Goal: Task Accomplishment & Management: Use online tool/utility

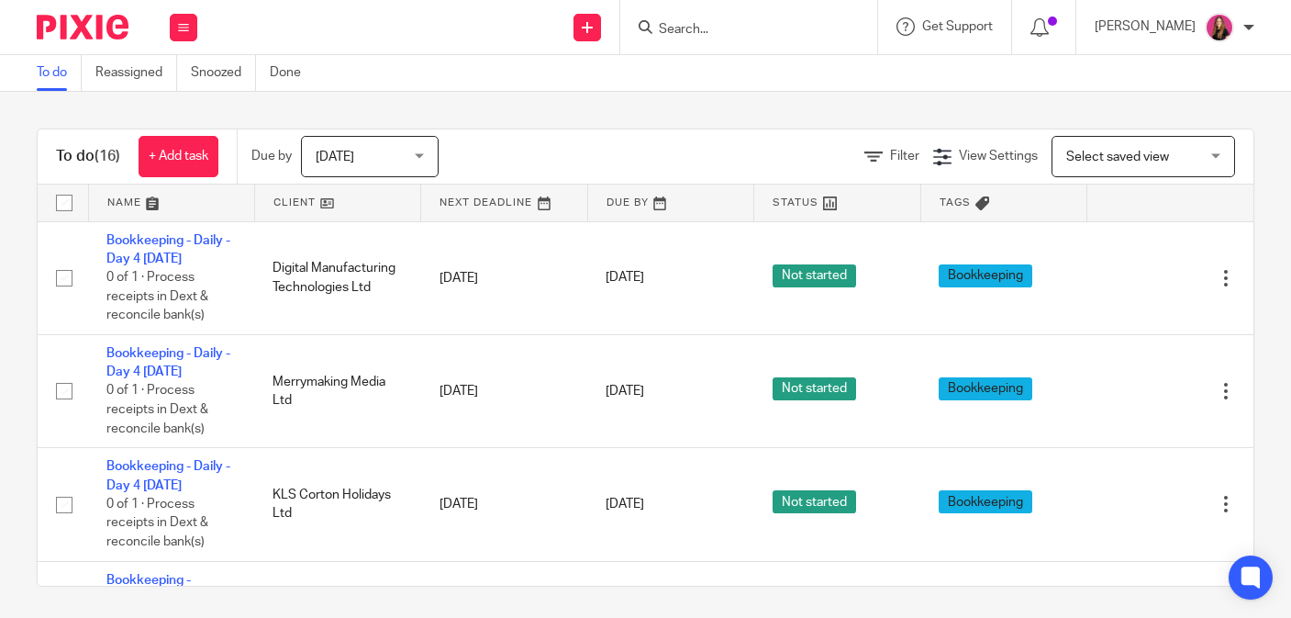
click at [708, 33] on input "Search" at bounding box center [739, 30] width 165 height 17
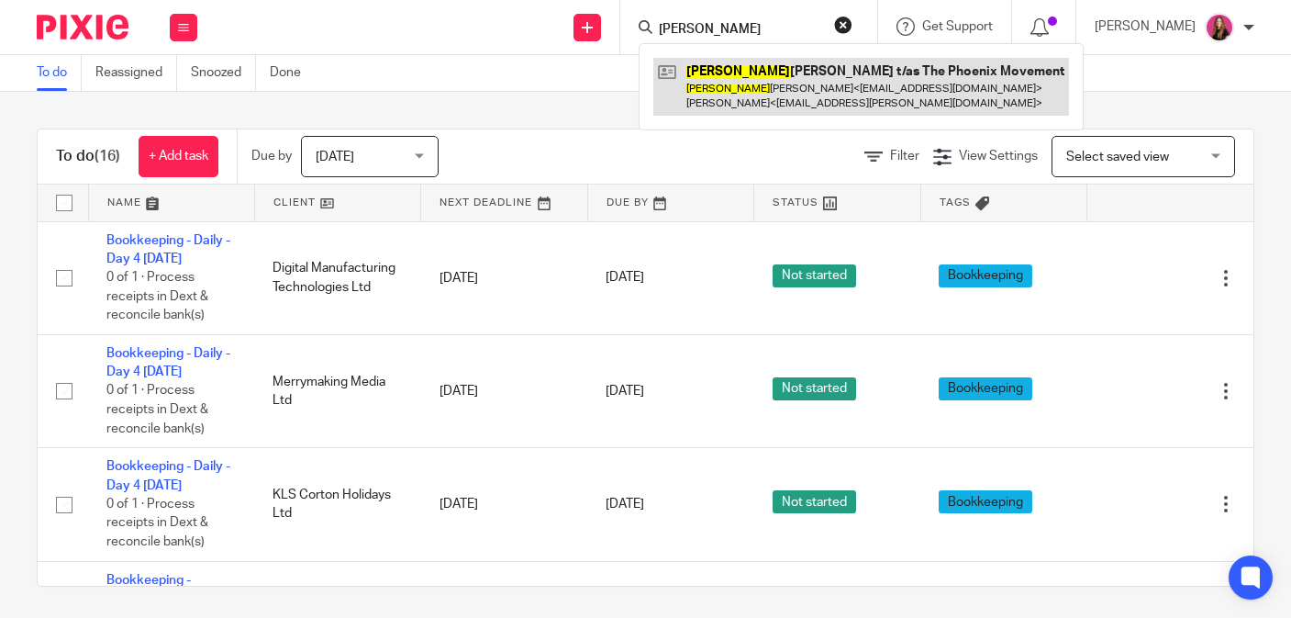
type input "sam"
click at [824, 86] on link at bounding box center [861, 86] width 416 height 57
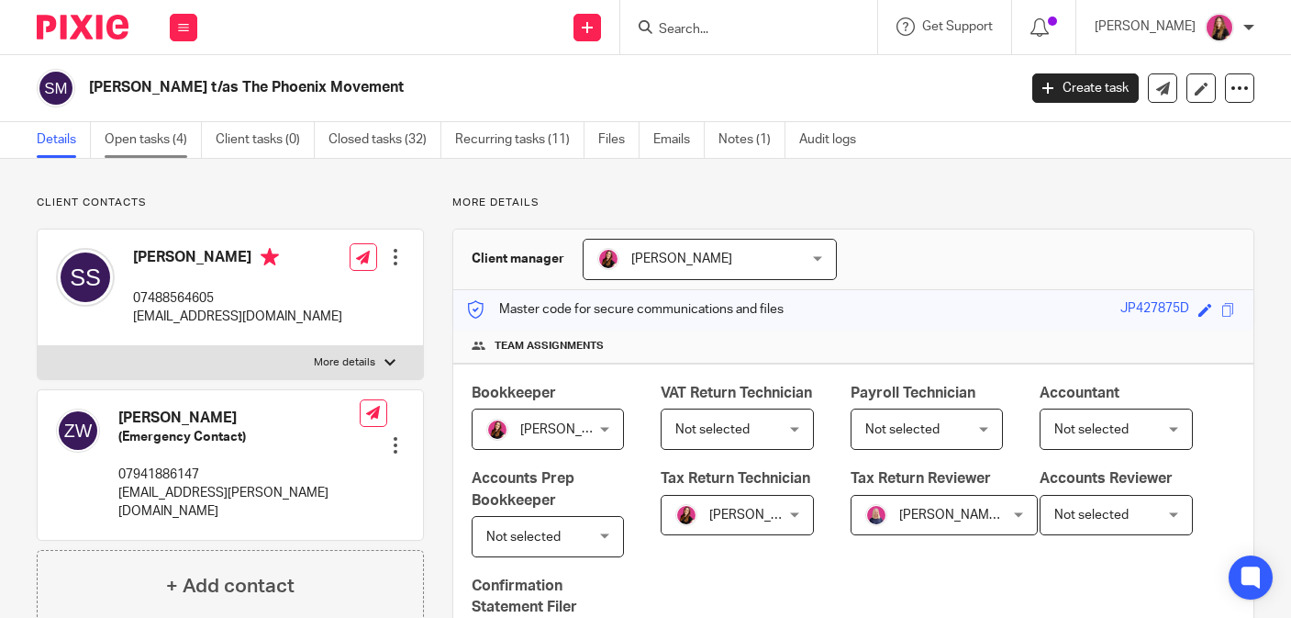
click at [145, 149] on link "Open tasks (4)" at bounding box center [153, 140] width 97 height 36
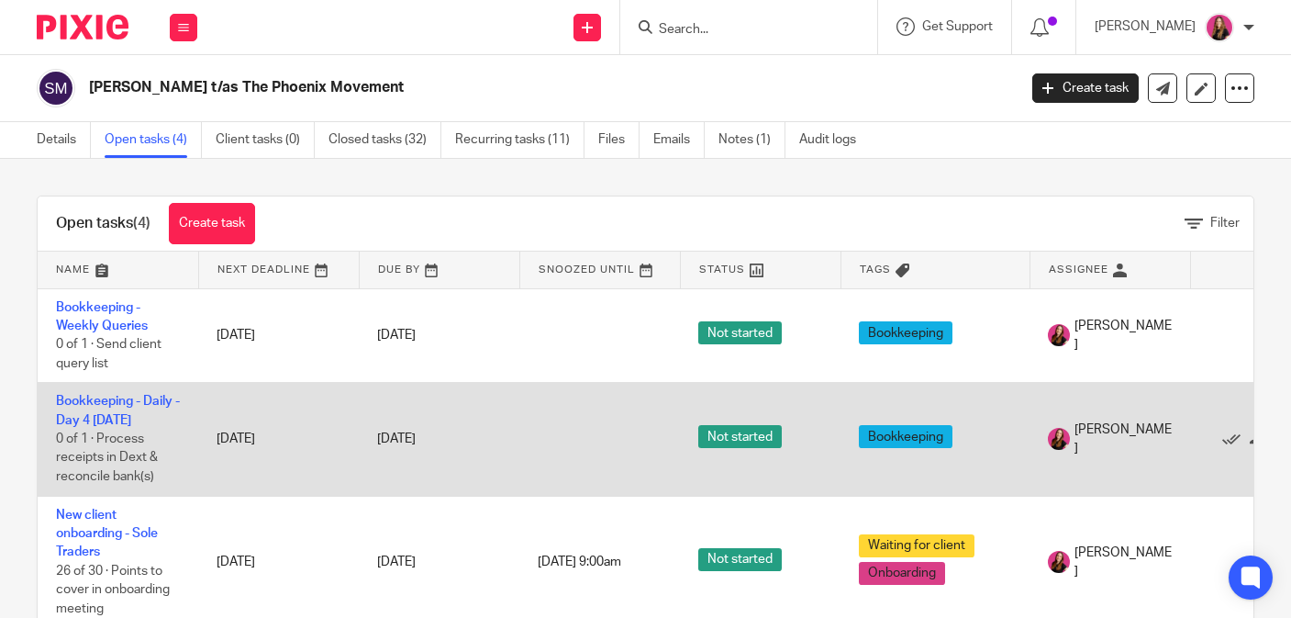
scroll to position [84, 0]
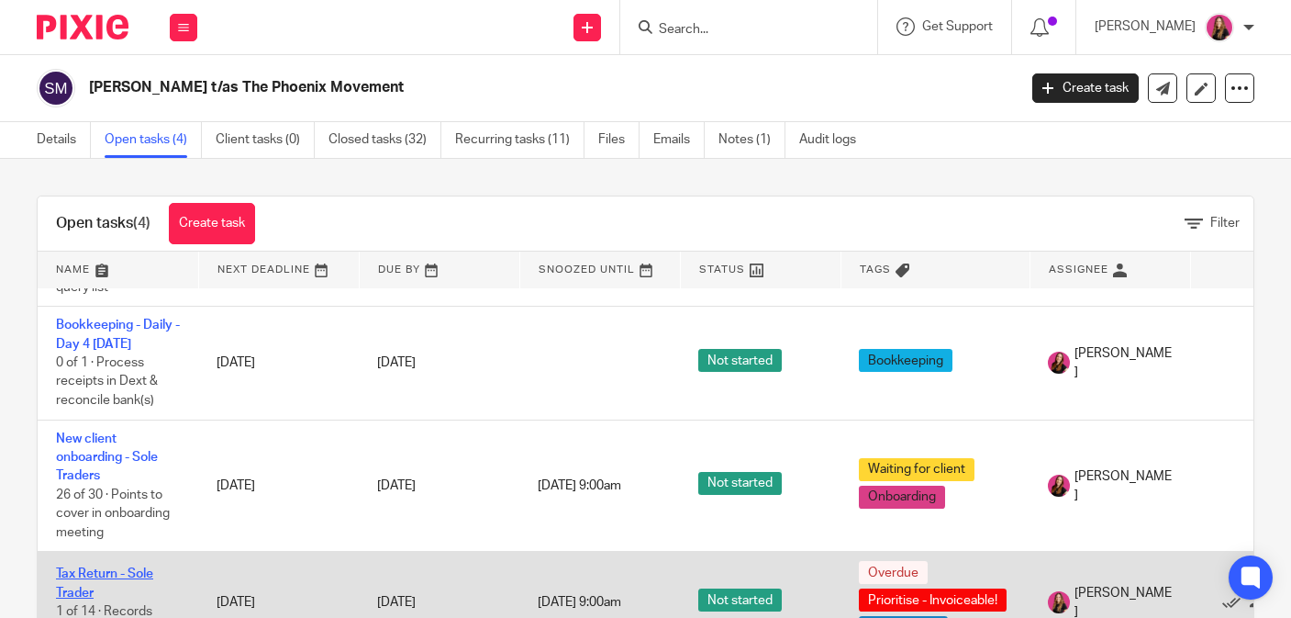
click at [99, 579] on link "Tax Return - Sole Trader" at bounding box center [104, 582] width 97 height 31
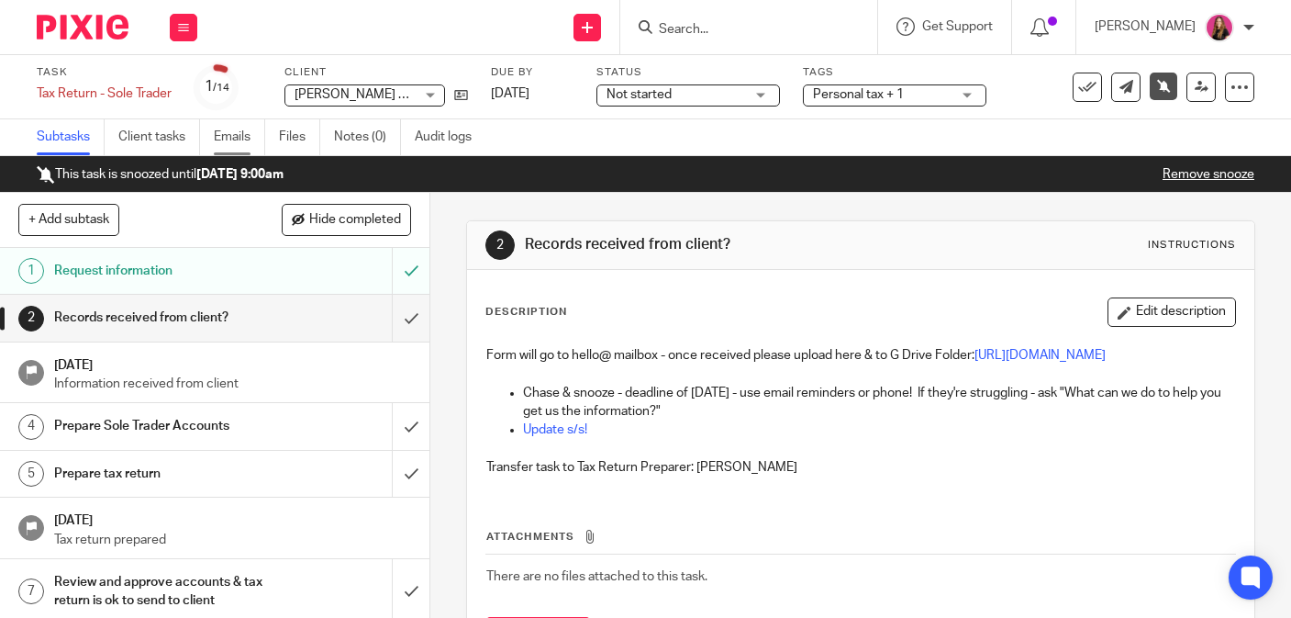
click at [236, 125] on link "Emails" at bounding box center [239, 137] width 51 height 36
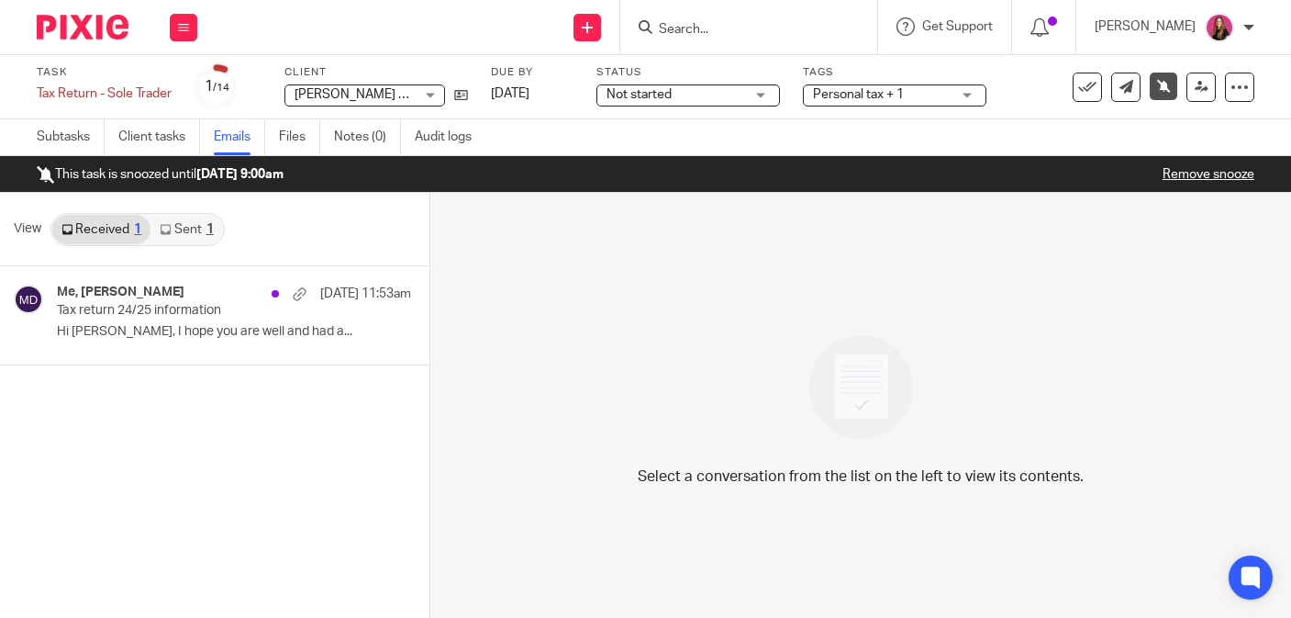
click at [192, 227] on link "Sent 1" at bounding box center [186, 229] width 72 height 29
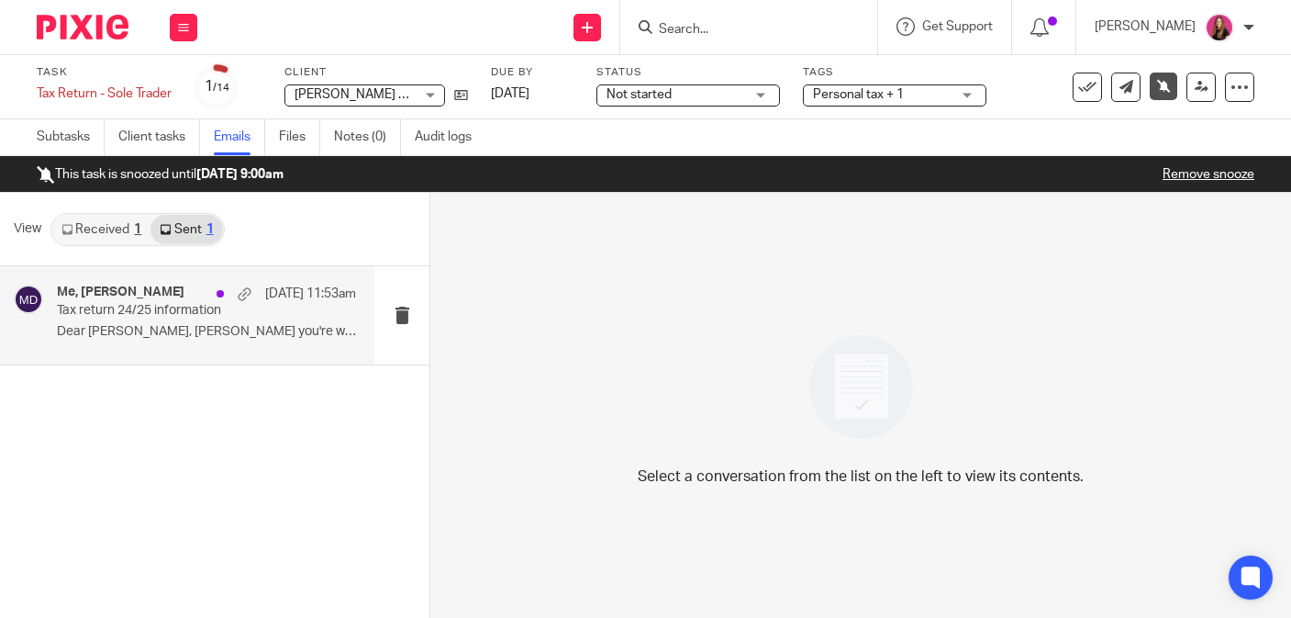
click at [209, 314] on p "Tax return 24/25 information" at bounding box center [177, 311] width 240 height 16
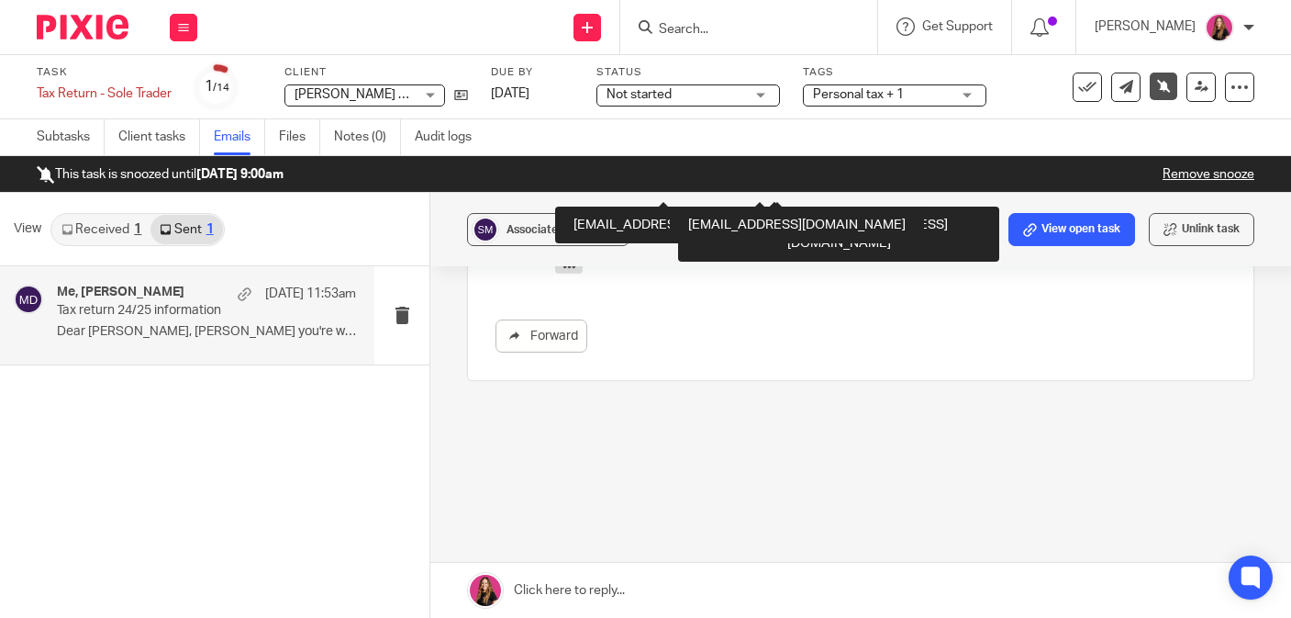
scroll to position [955, 0]
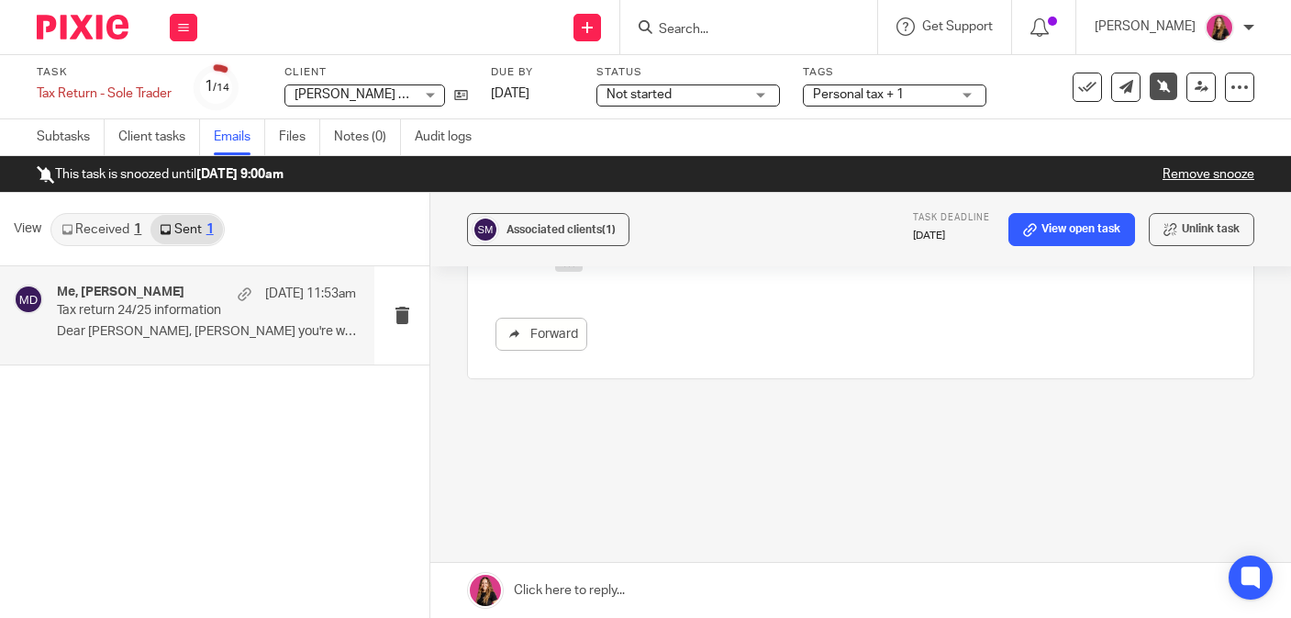
click at [720, 30] on input "Search" at bounding box center [739, 30] width 165 height 17
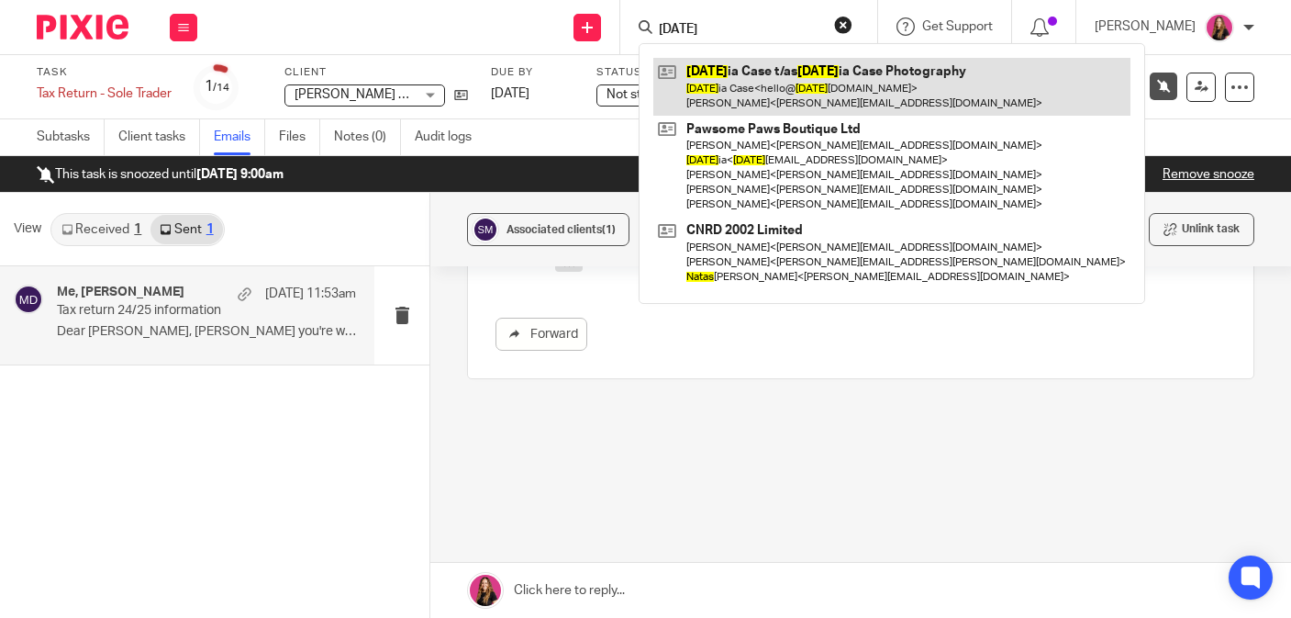
type input "natal"
click at [749, 84] on link at bounding box center [891, 86] width 477 height 57
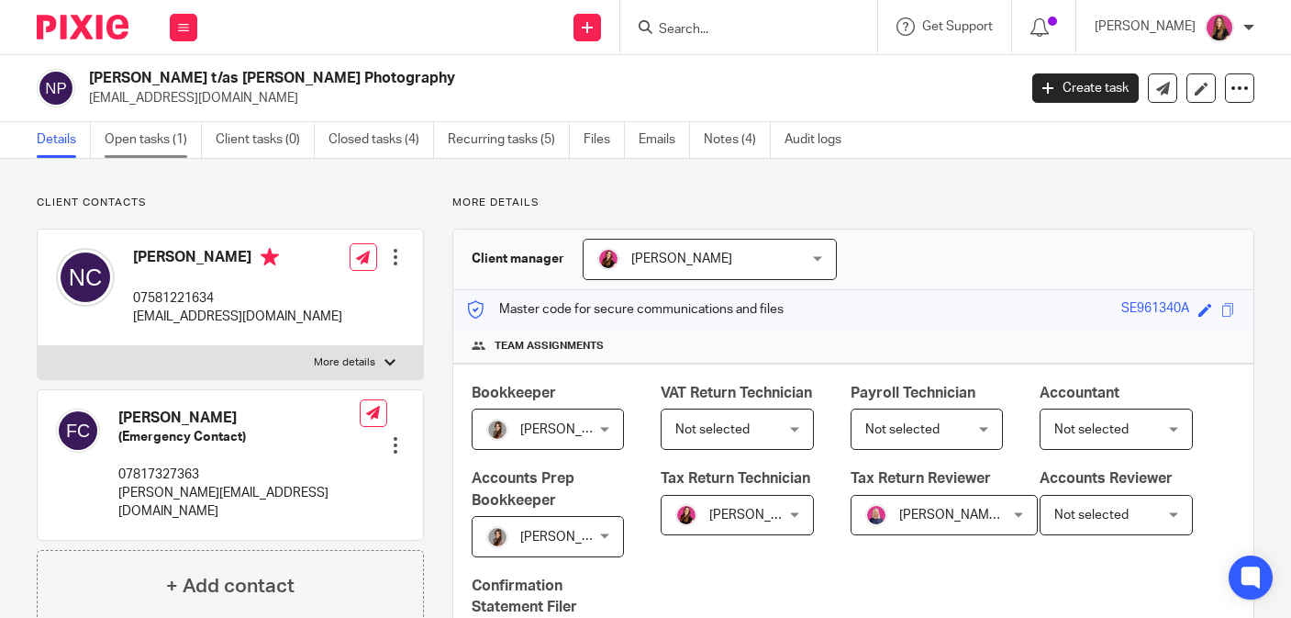
click at [148, 145] on link "Open tasks (1)" at bounding box center [153, 140] width 97 height 36
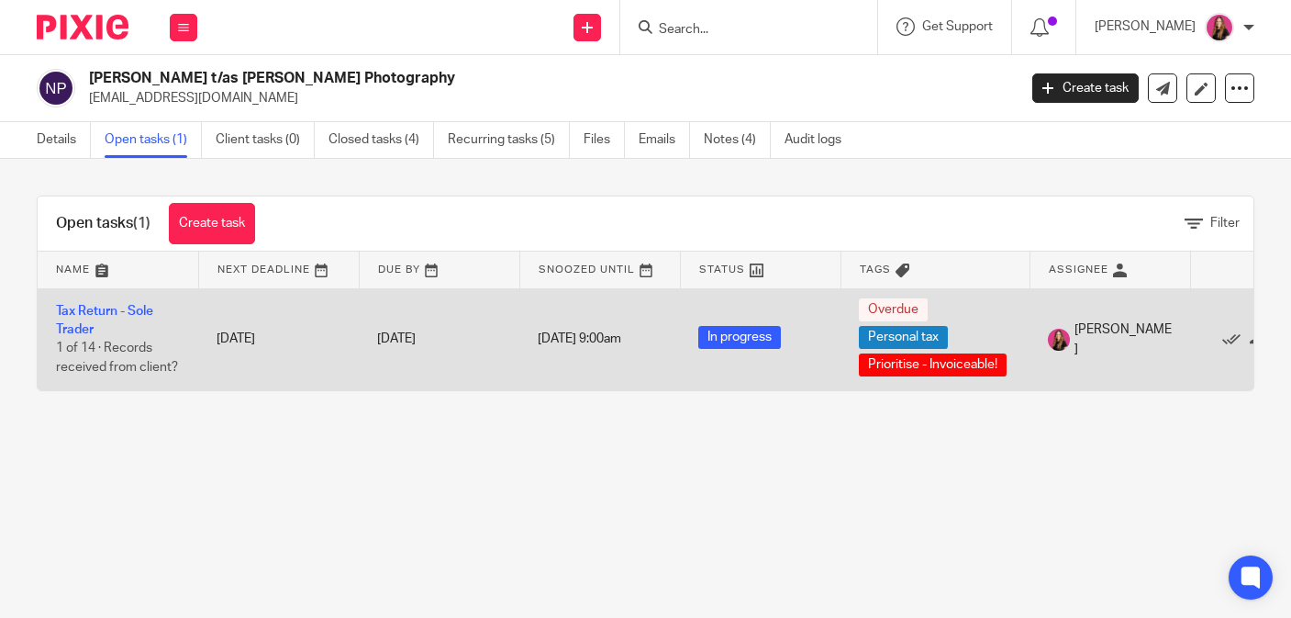
click at [153, 300] on td "Tax Return - Sole Trader 1 of 14 · Records received from client?" at bounding box center [118, 339] width 161 height 102
click at [132, 305] on link "Tax Return - Sole Trader" at bounding box center [104, 320] width 97 height 31
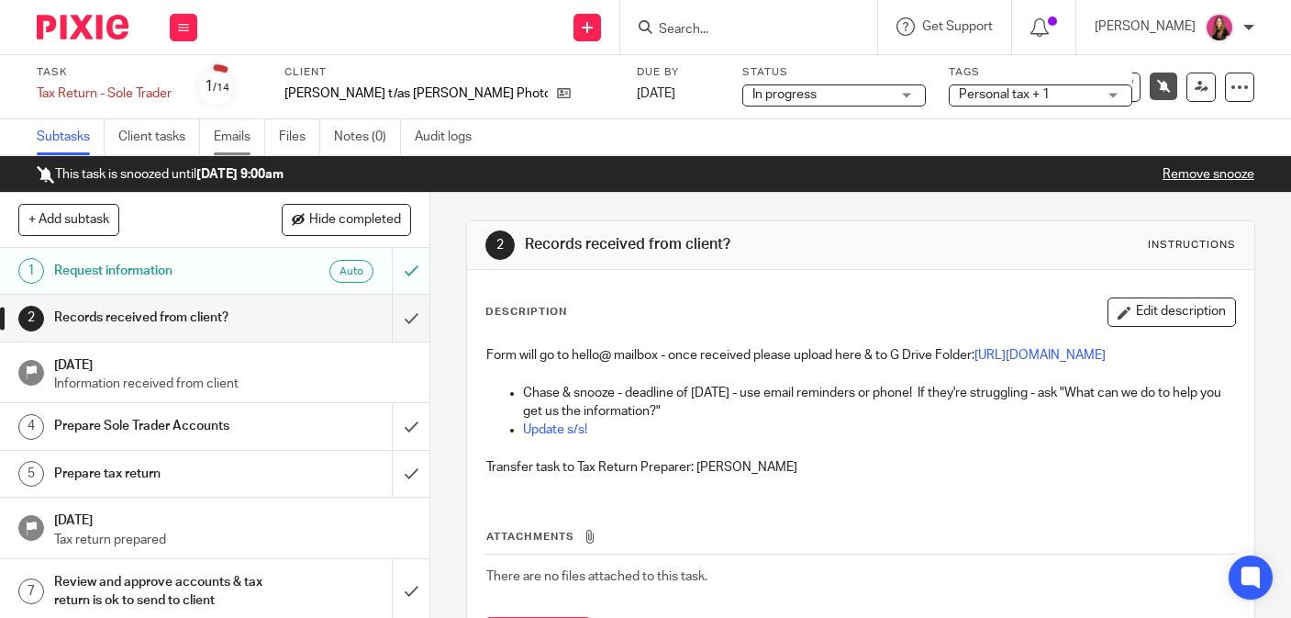
click at [234, 150] on link "Emails" at bounding box center [239, 137] width 51 height 36
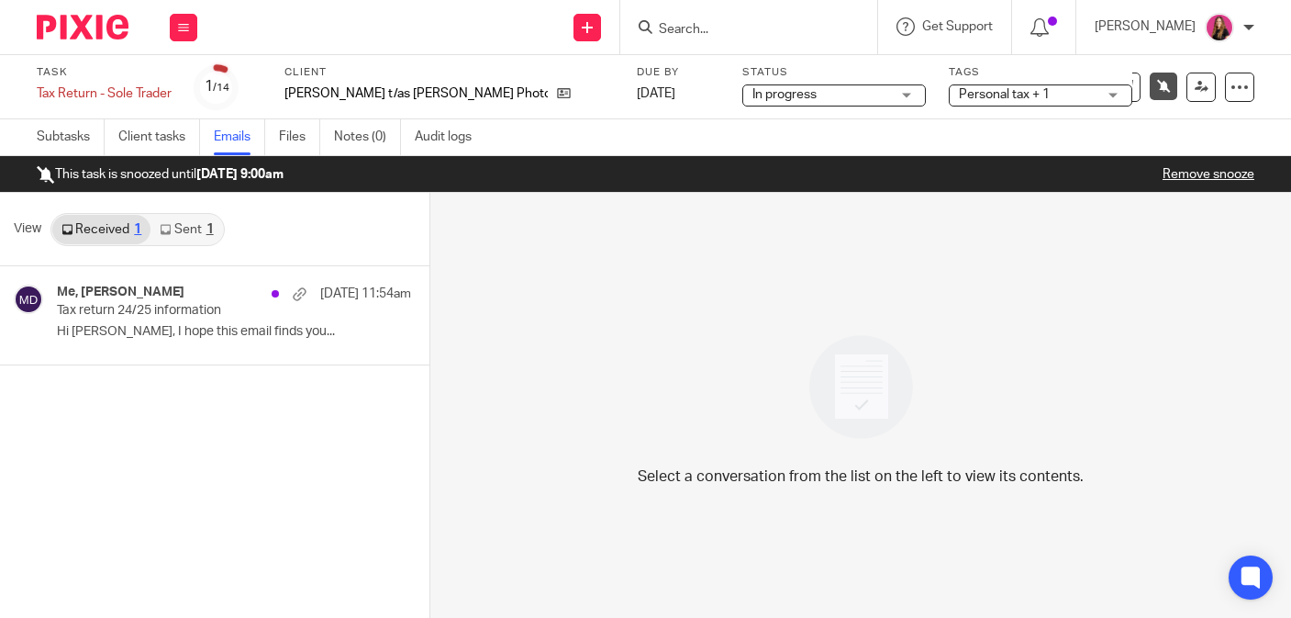
click at [176, 217] on link "Sent 1" at bounding box center [186, 229] width 72 height 29
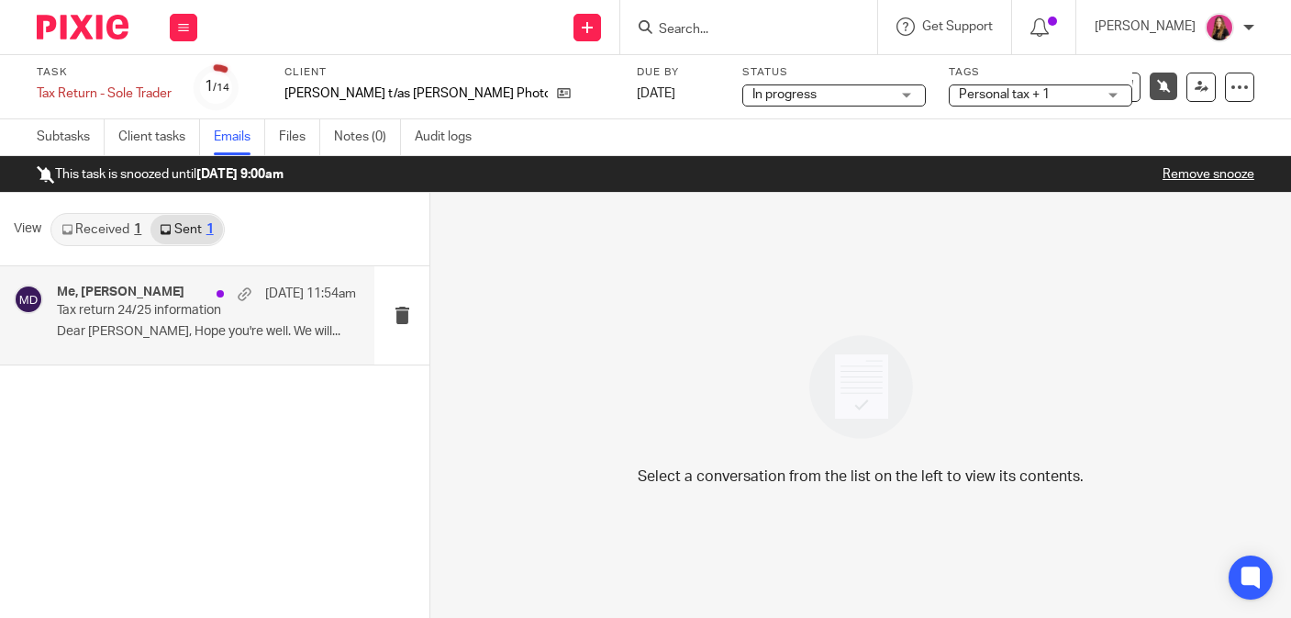
click at [183, 293] on div "Me, [PERSON_NAME] [DATE] 11:54am" at bounding box center [206, 293] width 299 height 18
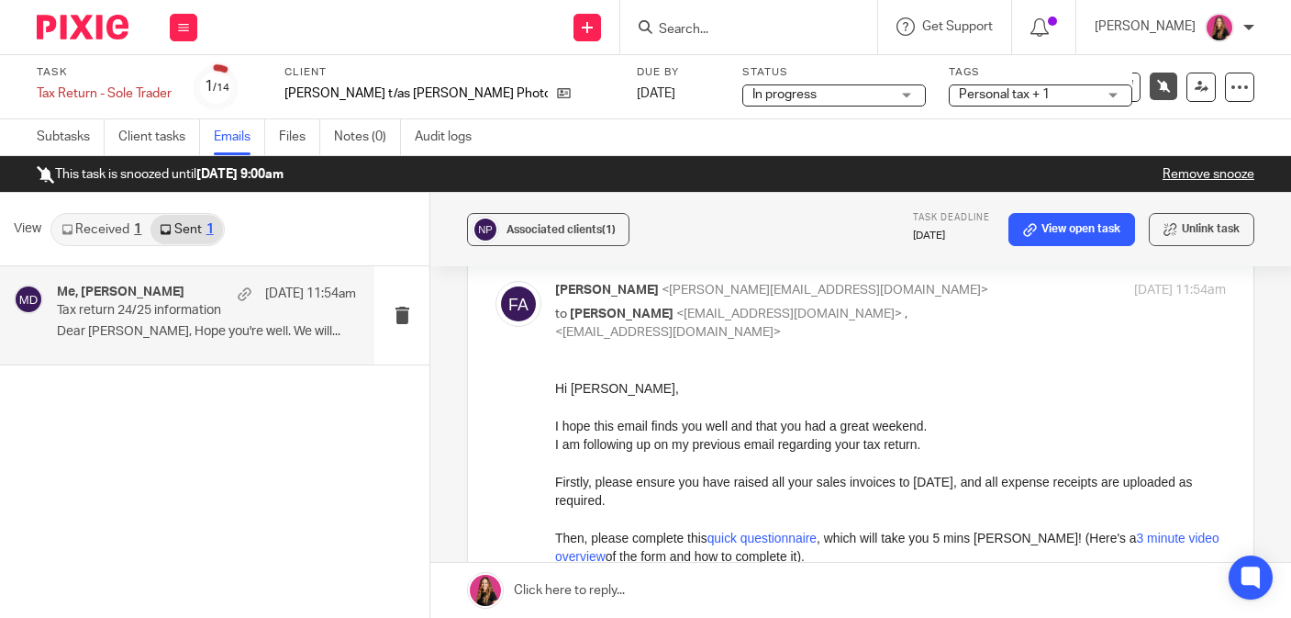
scroll to position [590, 0]
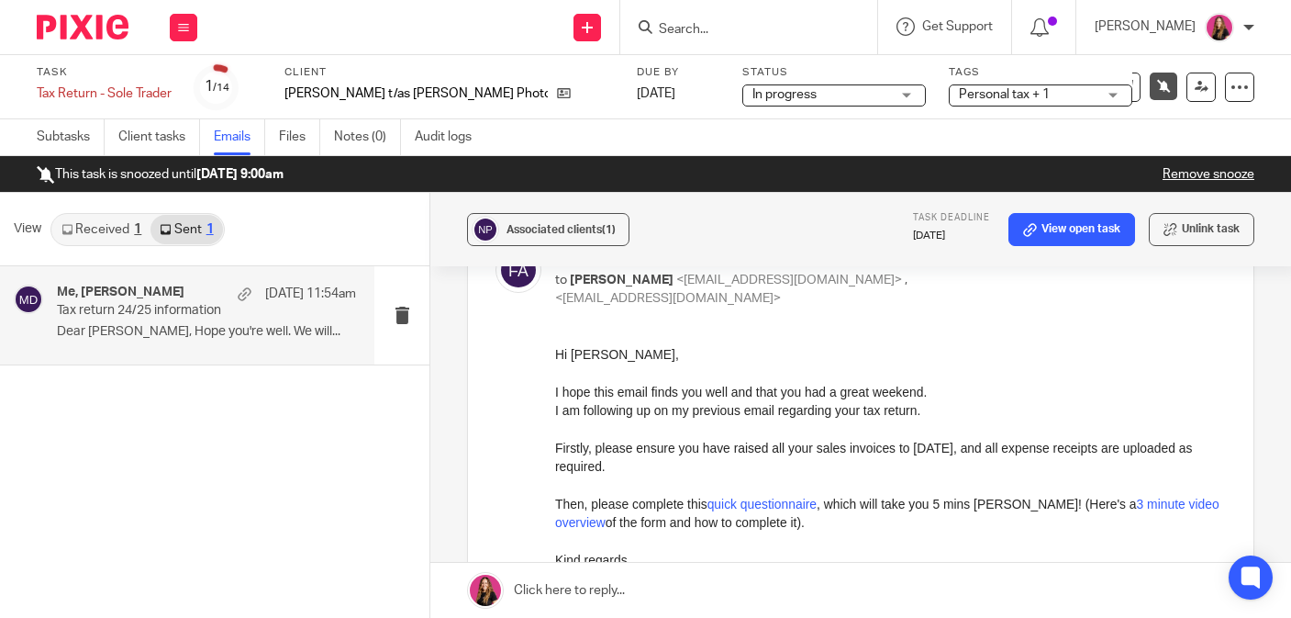
click at [690, 24] on input "Search" at bounding box center [739, 30] width 165 height 17
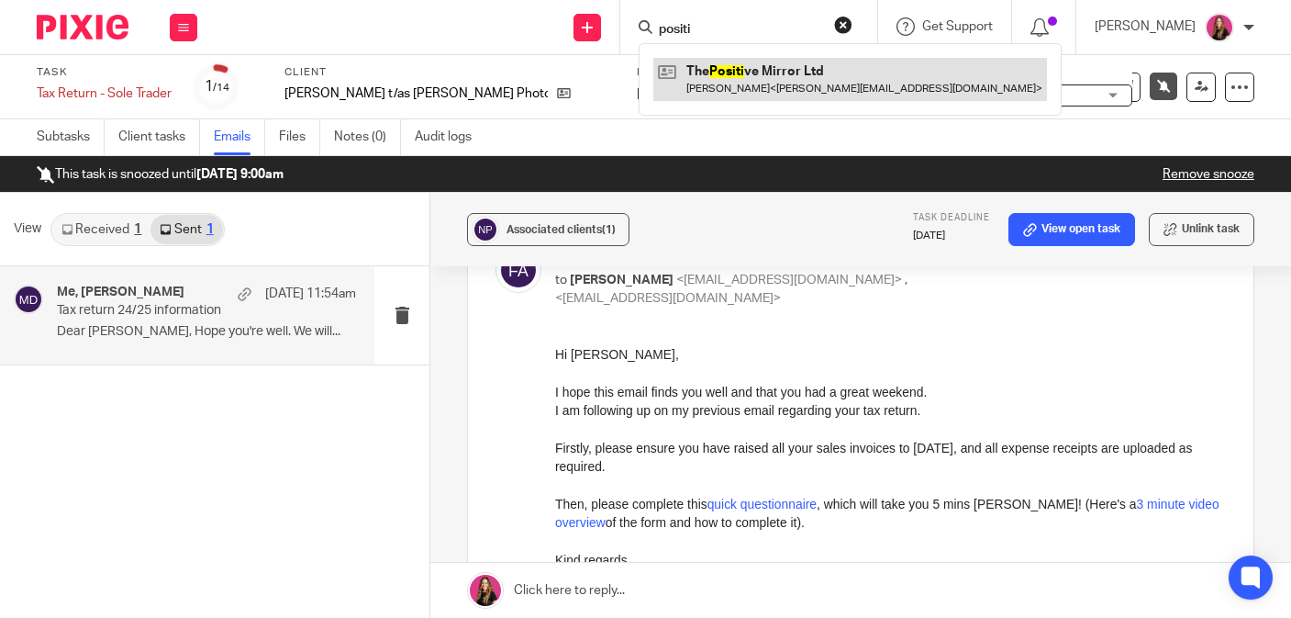
type input "positi"
click at [734, 69] on link at bounding box center [850, 79] width 394 height 42
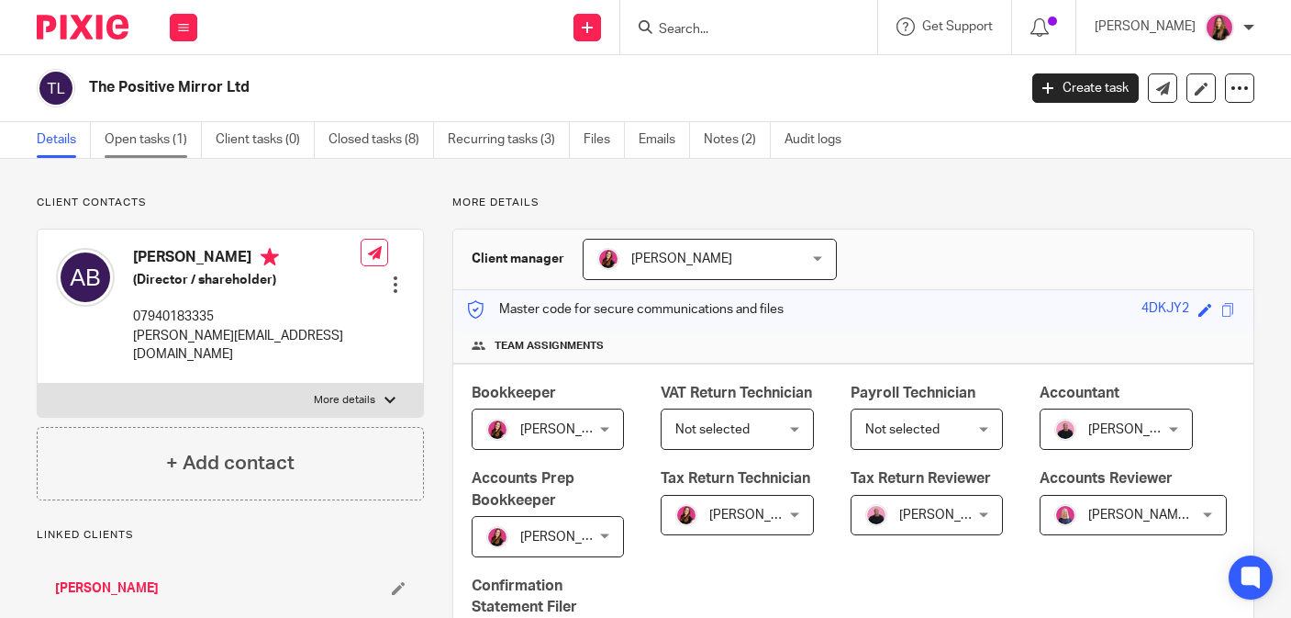
click at [164, 154] on link "Open tasks (1)" at bounding box center [153, 140] width 97 height 36
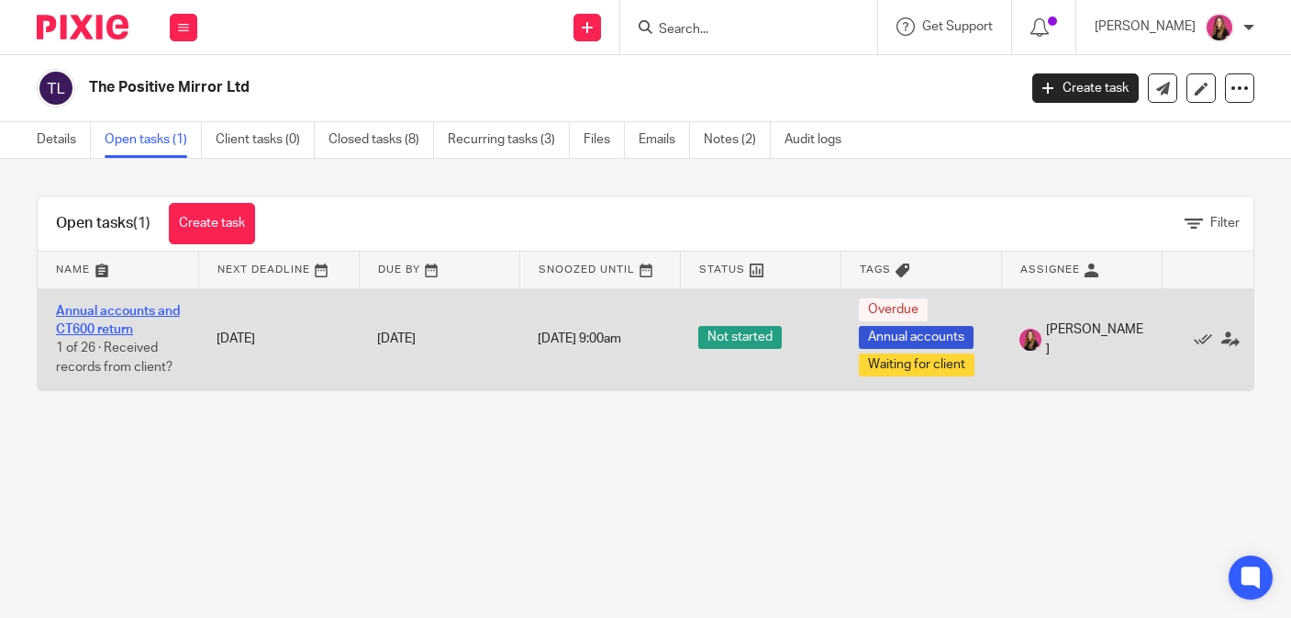
click at [102, 311] on link "Annual accounts and CT600 return" at bounding box center [118, 320] width 124 height 31
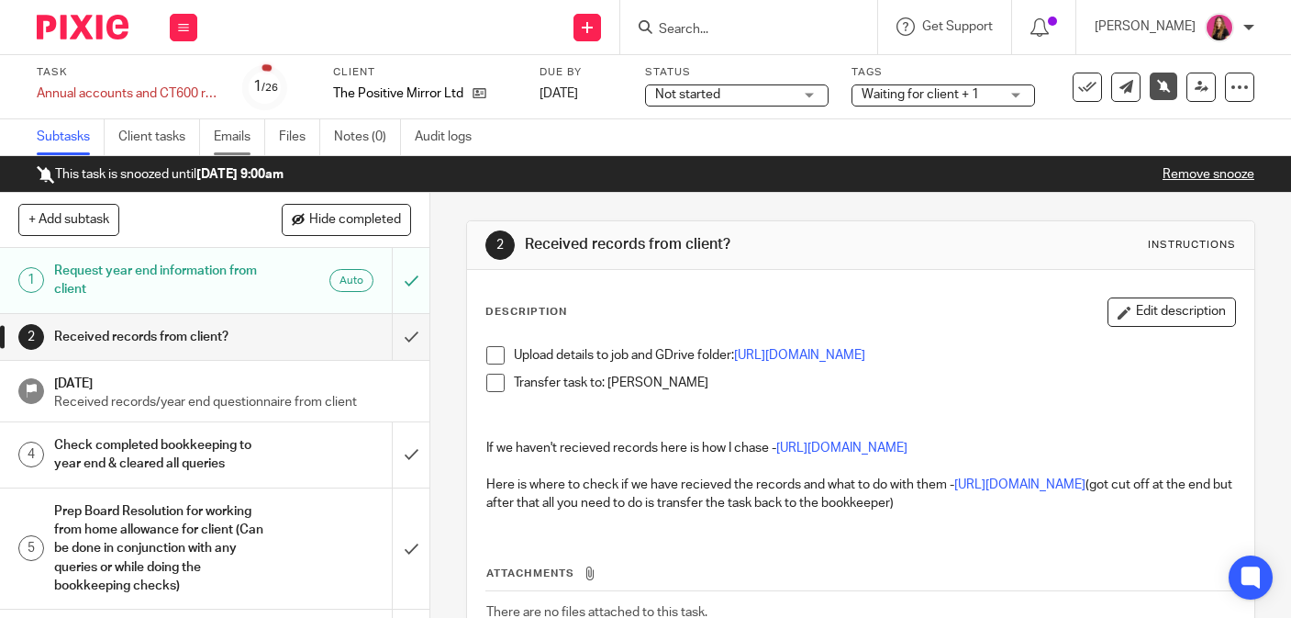
click at [235, 136] on link "Emails" at bounding box center [239, 137] width 51 height 36
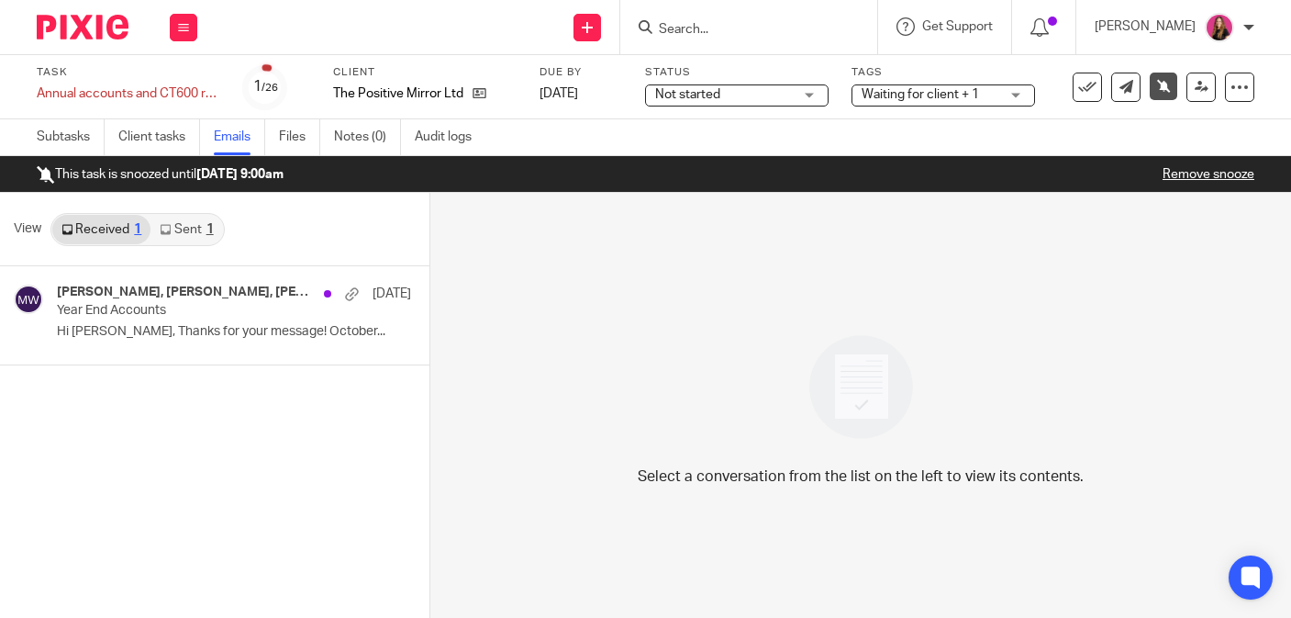
click at [203, 237] on link "Sent 1" at bounding box center [186, 229] width 72 height 29
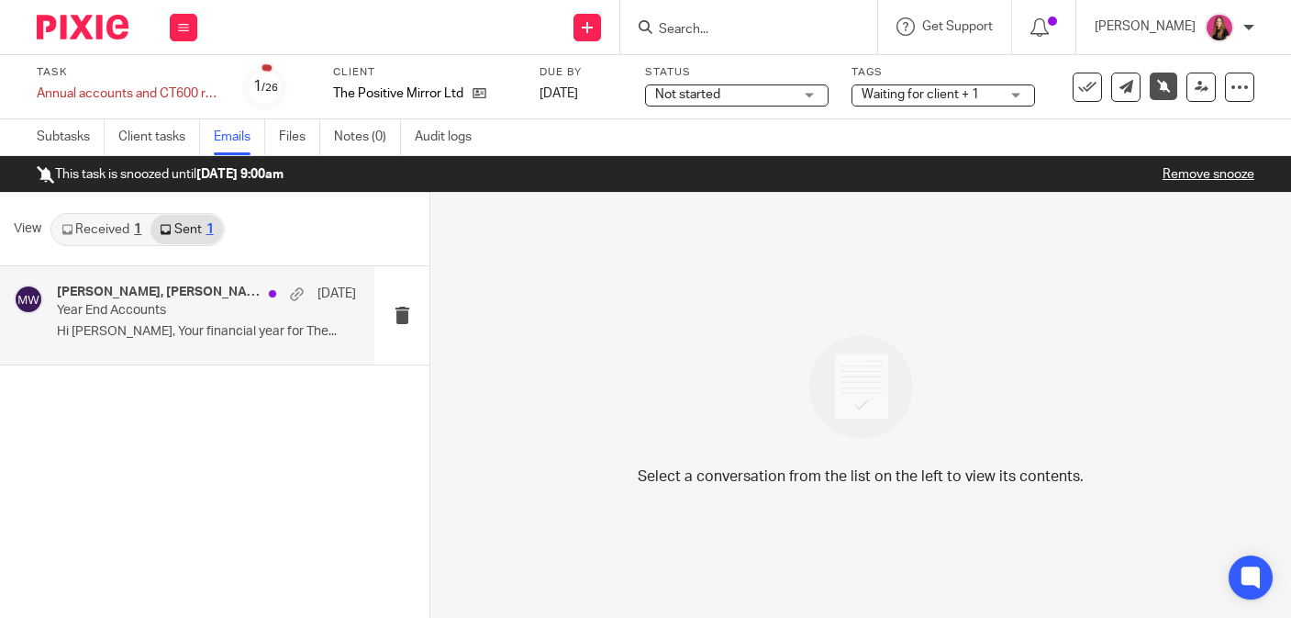
click at [212, 305] on p "Year End Accounts" at bounding box center [177, 311] width 240 height 16
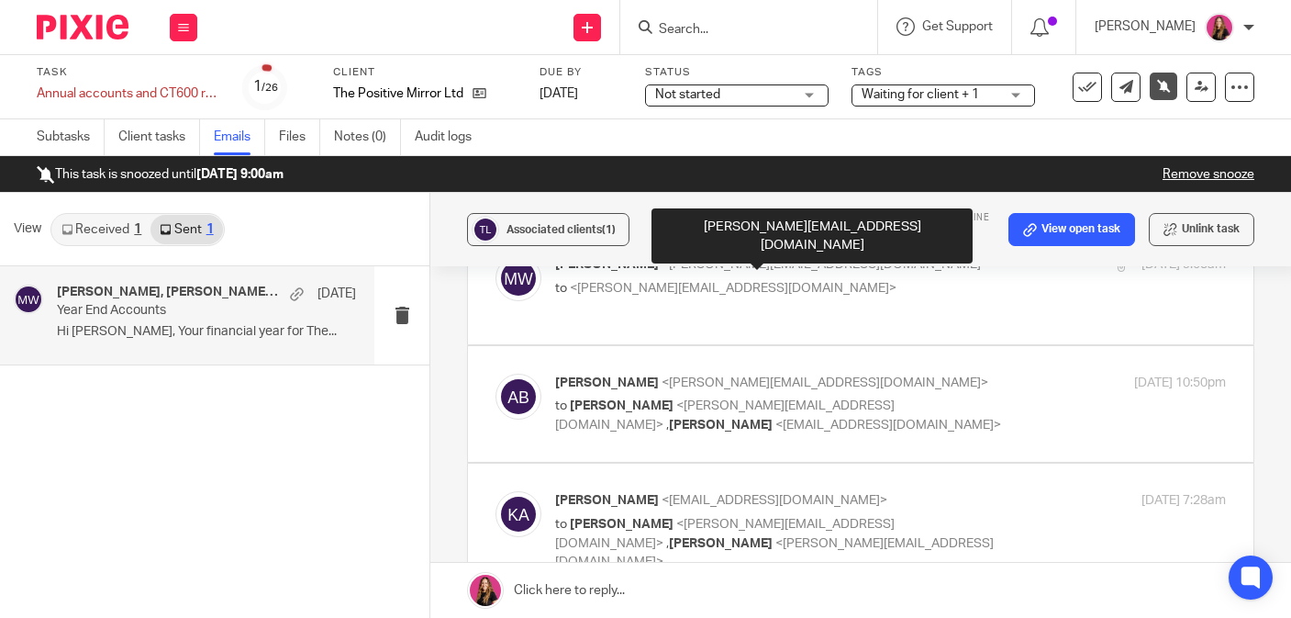
scroll to position [111, 0]
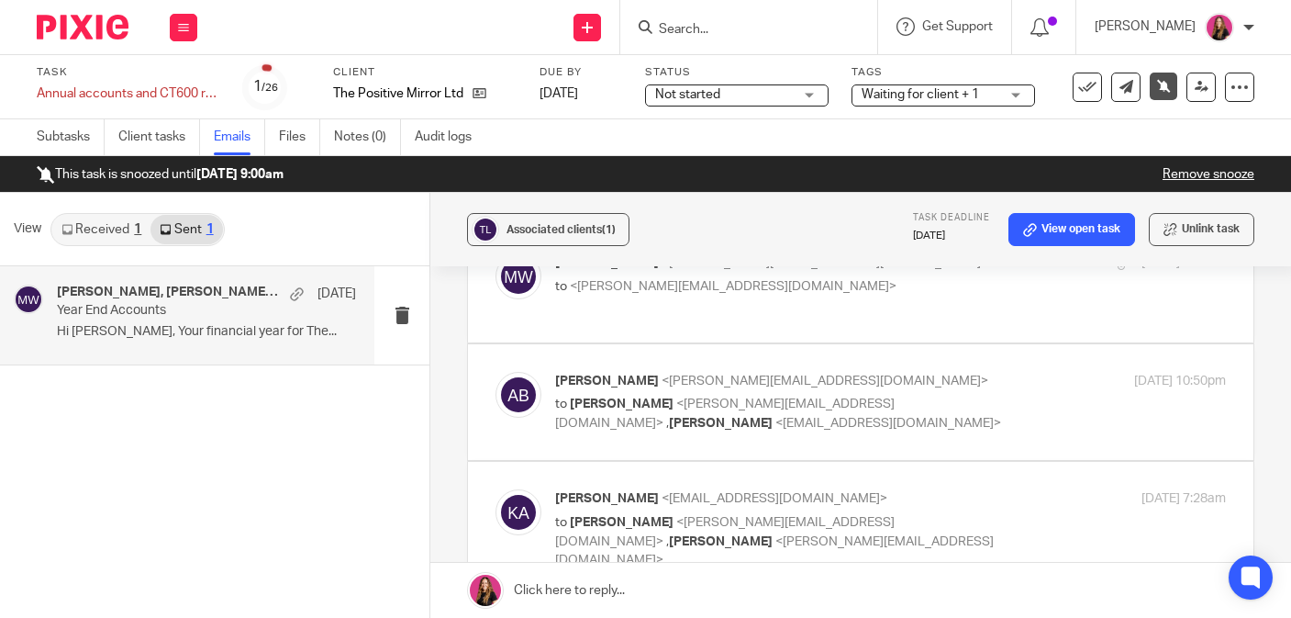
click at [496, 488] on input "checkbox" at bounding box center [495, 488] width 1 height 1
checkbox input "false"
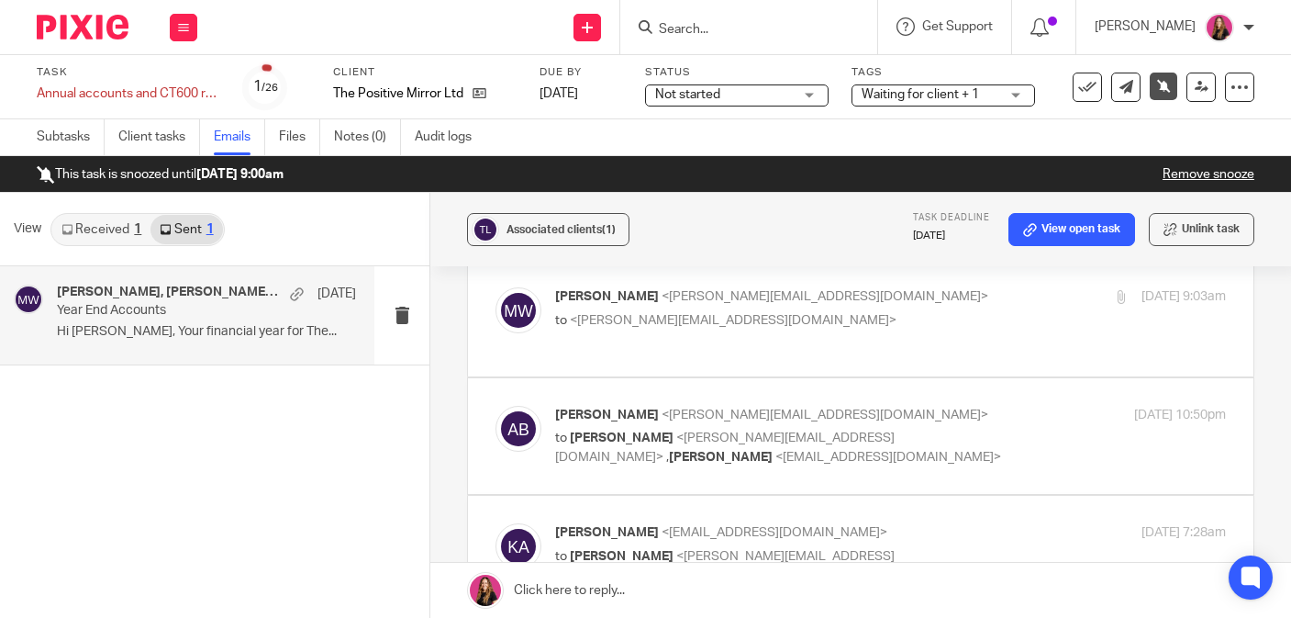
scroll to position [58, 0]
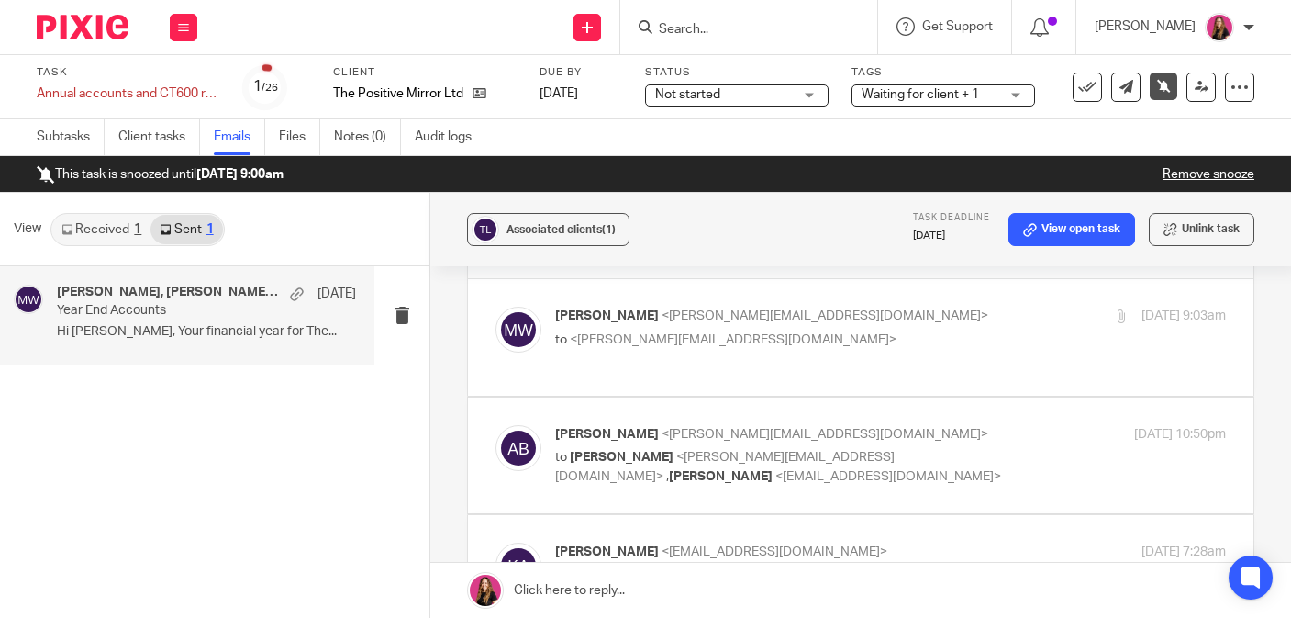
click at [755, 380] on label at bounding box center [861, 337] width 786 height 117
click at [496, 306] on input "checkbox" at bounding box center [495, 306] width 1 height 1
checkbox input "true"
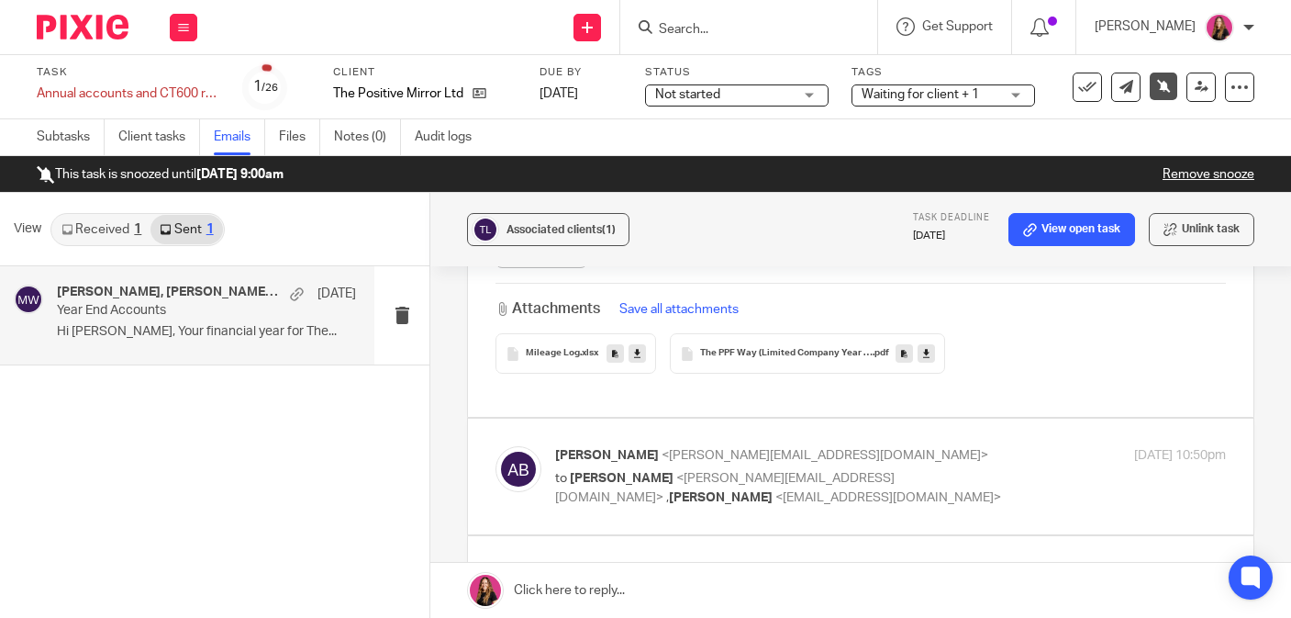
scroll to position [1026, 0]
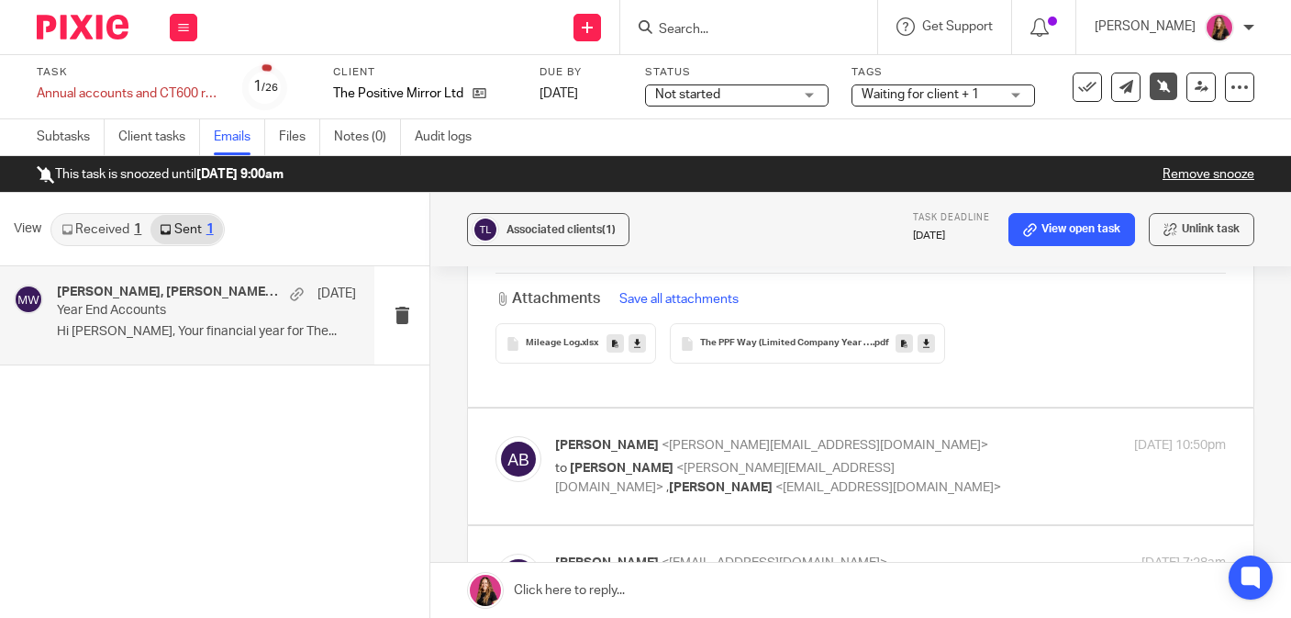
click at [755, 445] on span "<amanda@thepositivemirror.com>" at bounding box center [825, 445] width 327 height 13
checkbox input "true"
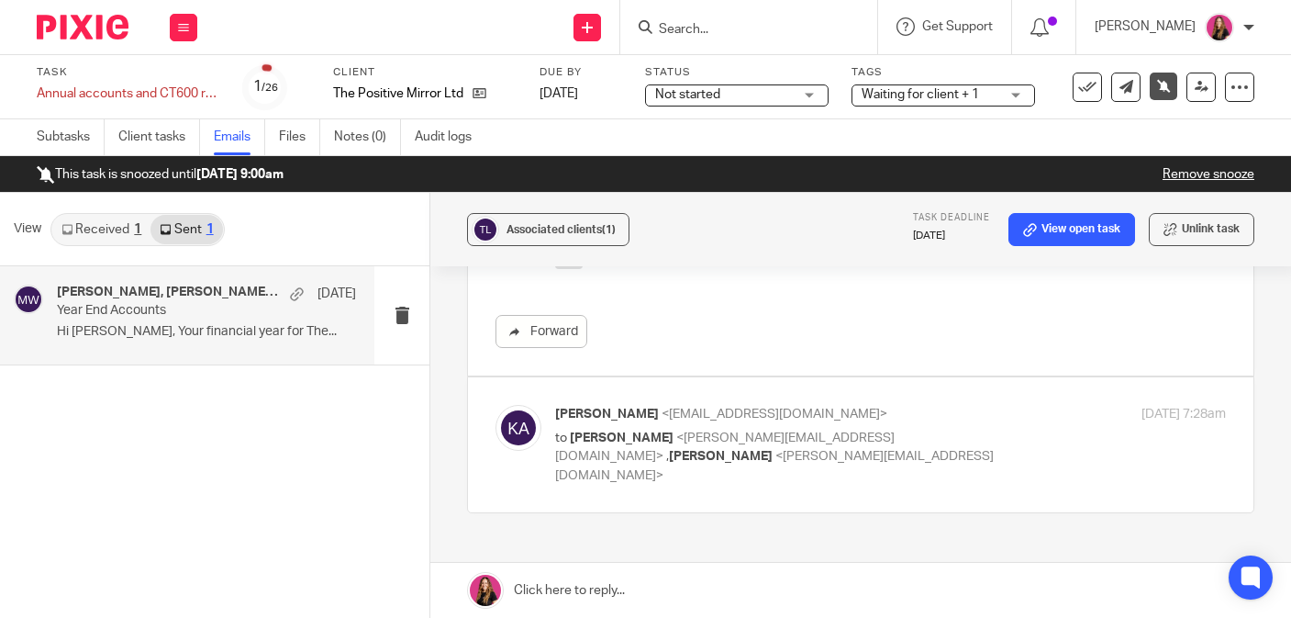
scroll to position [1488, 0]
click at [710, 456] on span "<michaela@pinkpigfinancials.co.uk>" at bounding box center [774, 469] width 439 height 32
checkbox input "true"
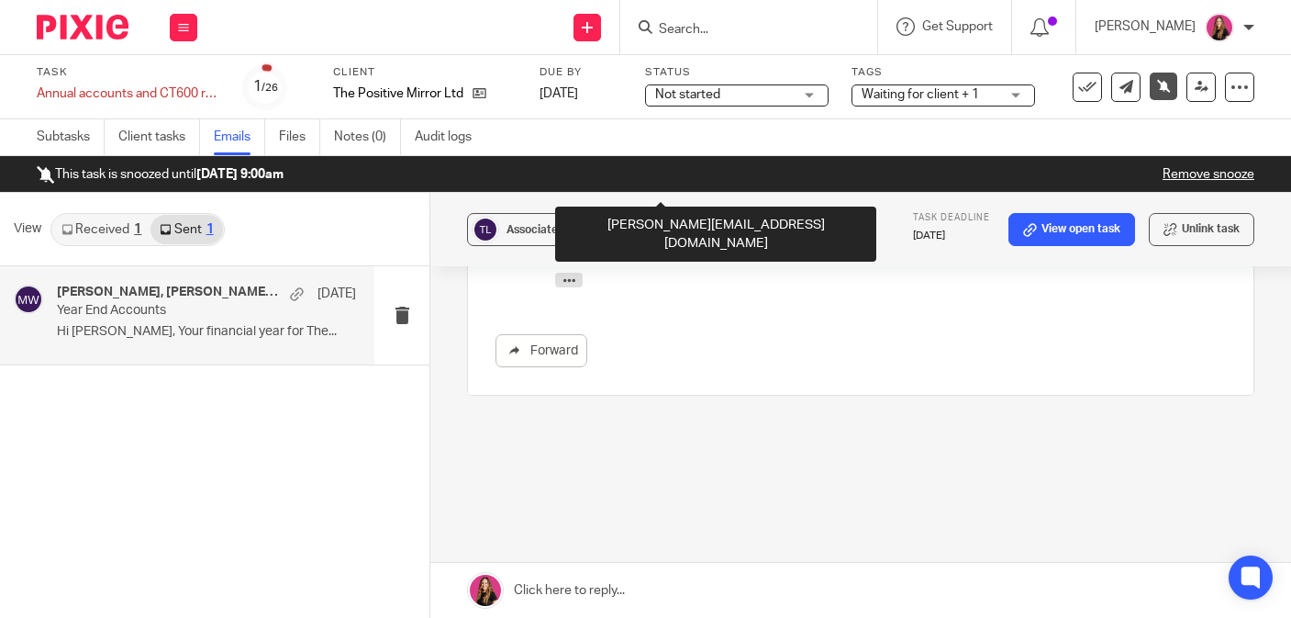
scroll to position [2421, 0]
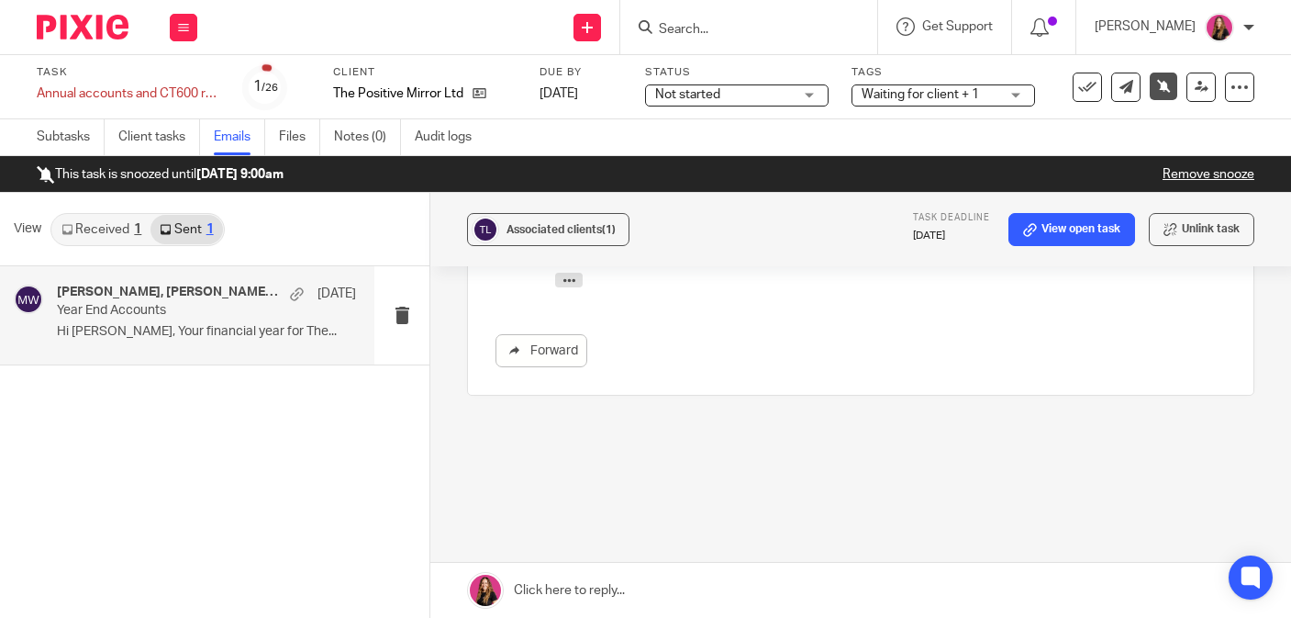
click at [108, 9] on div at bounding box center [75, 27] width 151 height 54
click at [105, 33] on img at bounding box center [83, 27] width 92 height 25
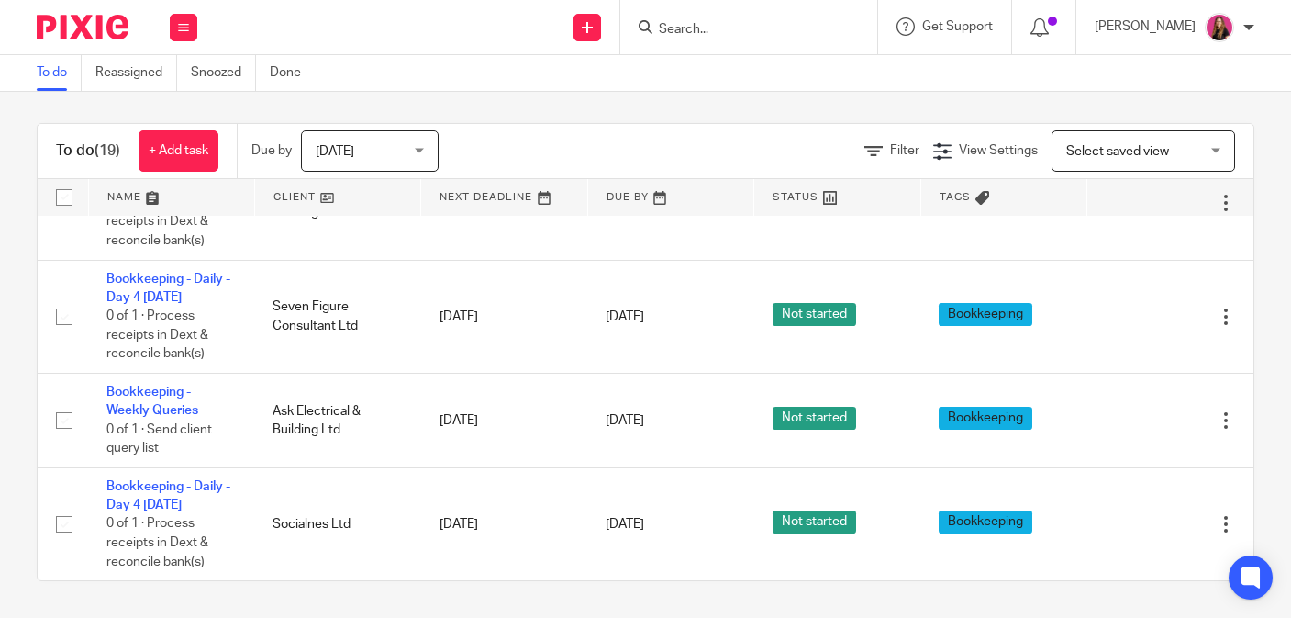
scroll to position [1746, 0]
click at [712, 29] on input "Search" at bounding box center [739, 30] width 165 height 17
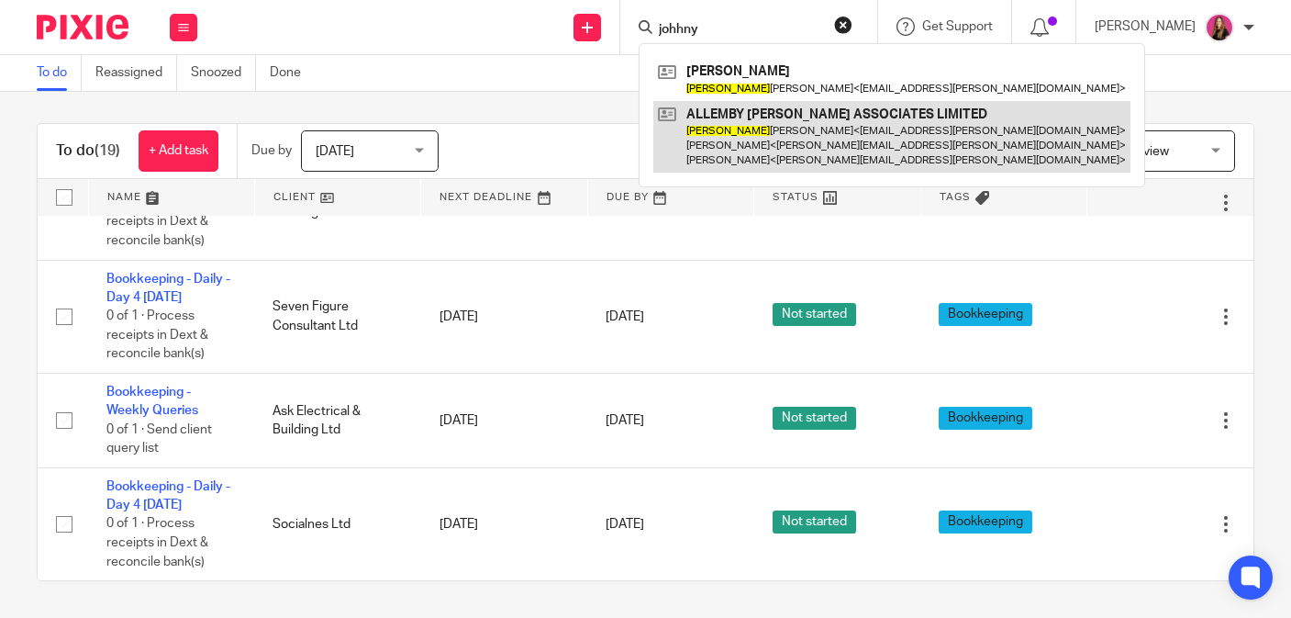
type input "johhny"
click at [743, 116] on link at bounding box center [891, 137] width 477 height 72
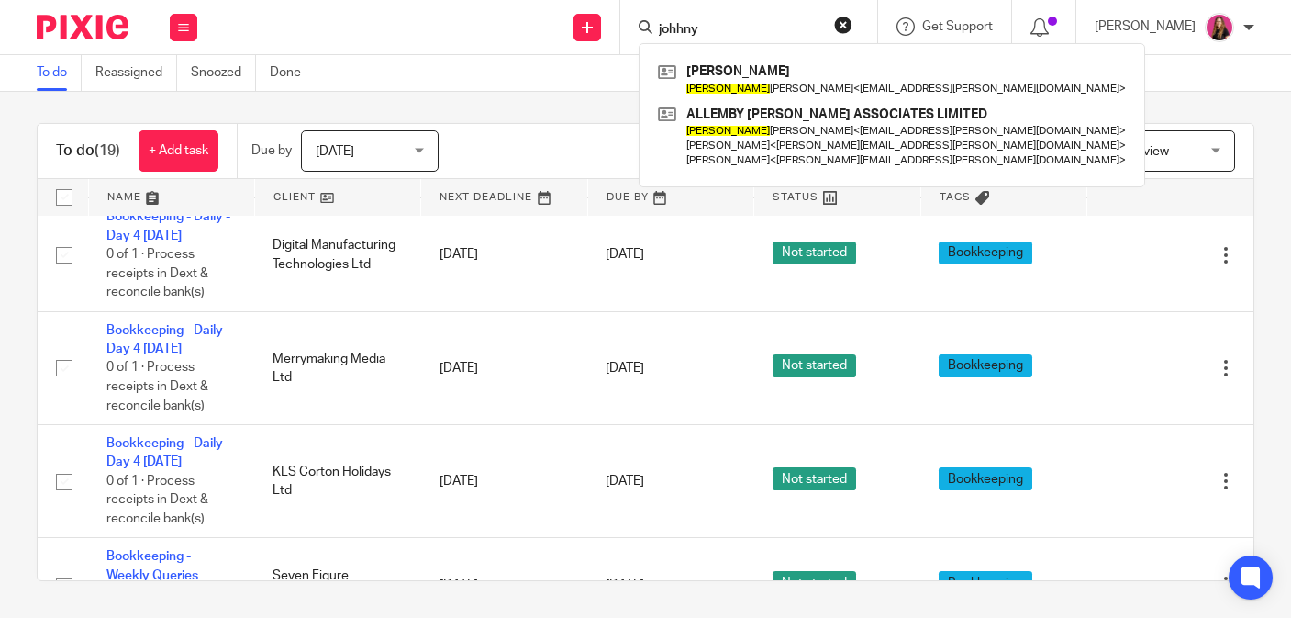
scroll to position [0, 0]
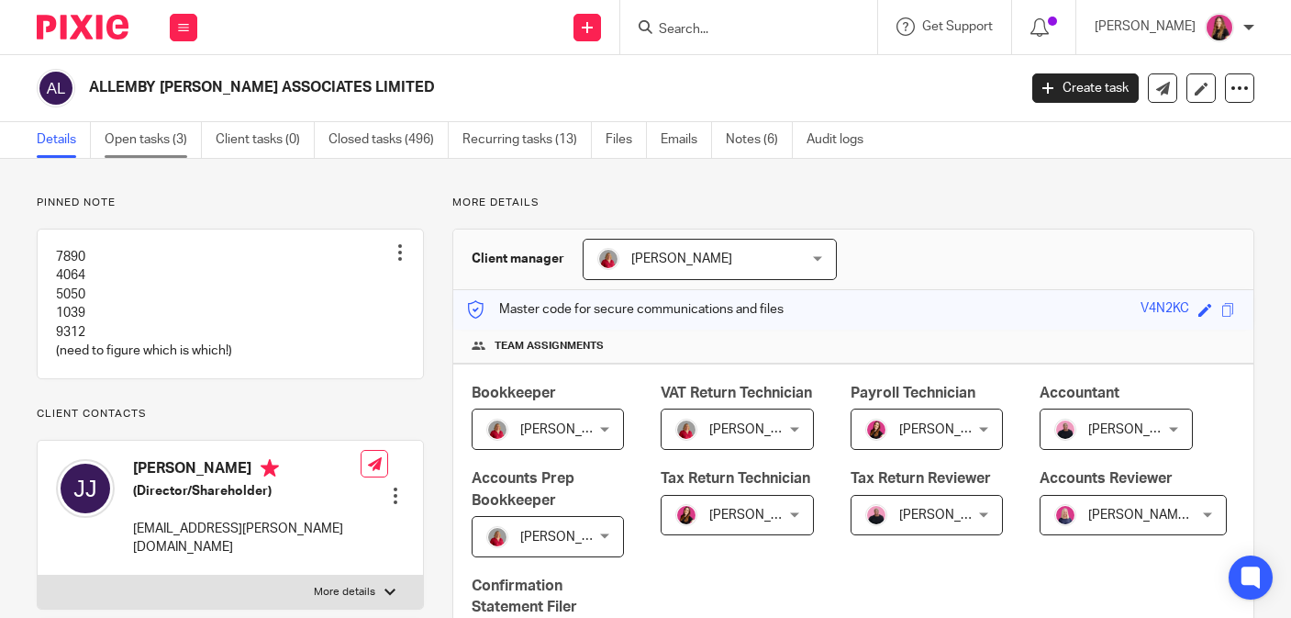
click at [151, 151] on link "Open tasks (3)" at bounding box center [153, 140] width 97 height 36
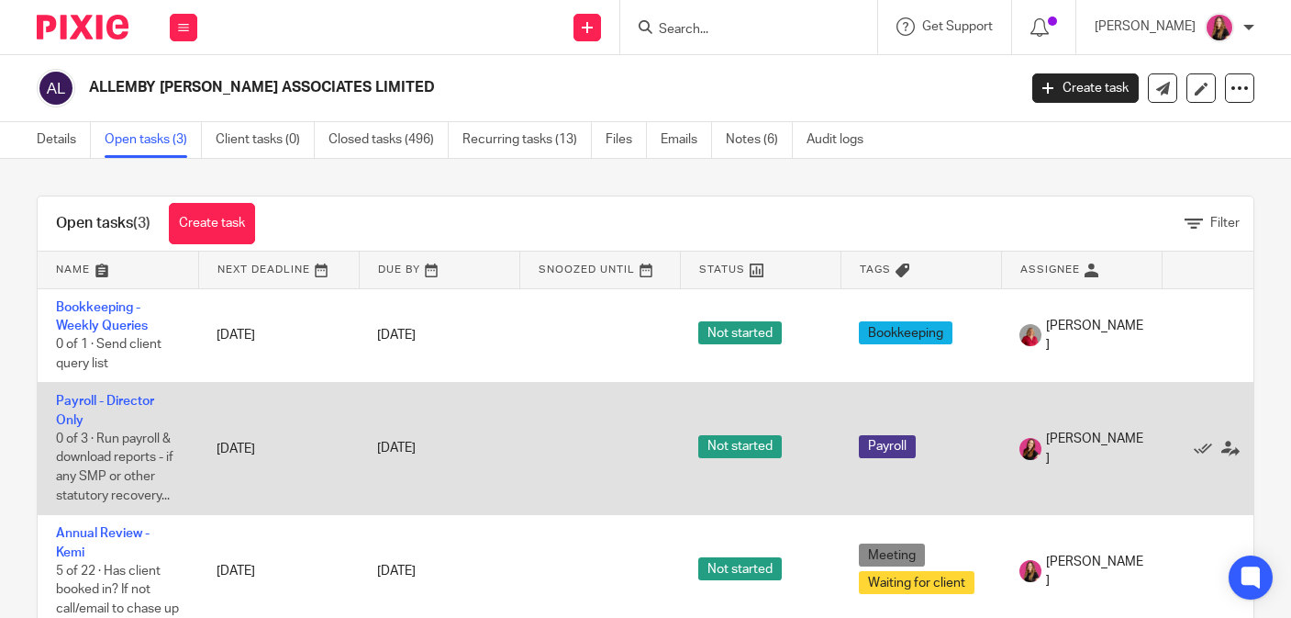
scroll to position [55, 0]
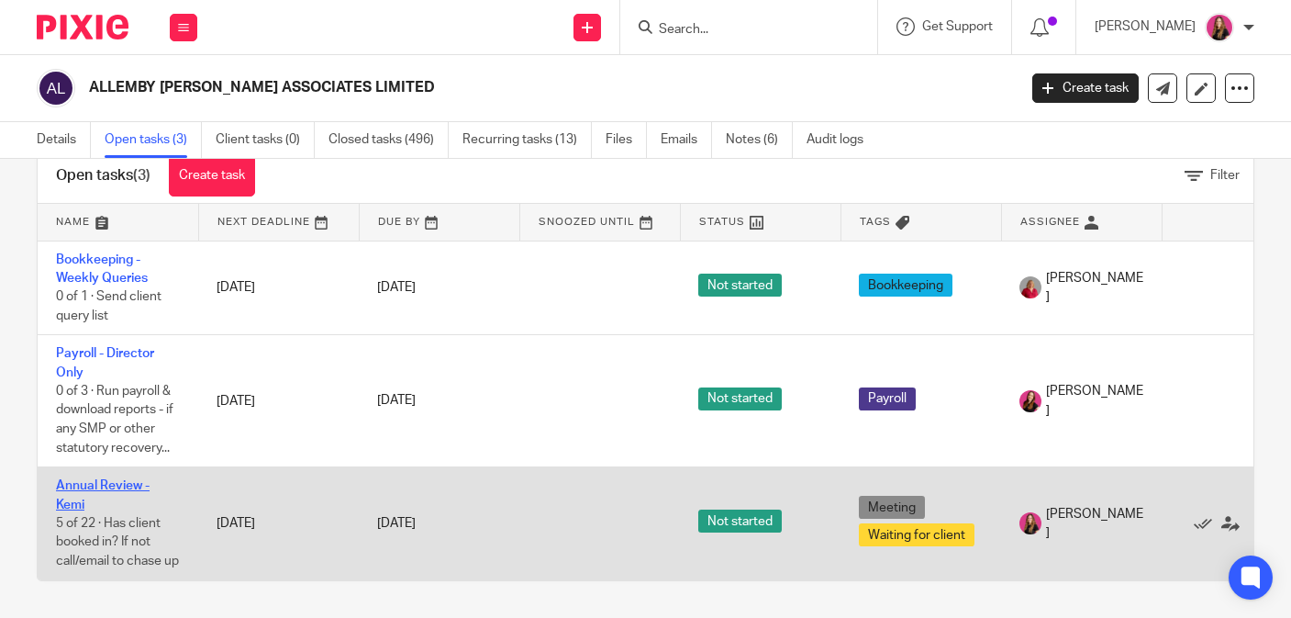
click at [107, 483] on link "Annual Review - Kemi" at bounding box center [103, 494] width 94 height 31
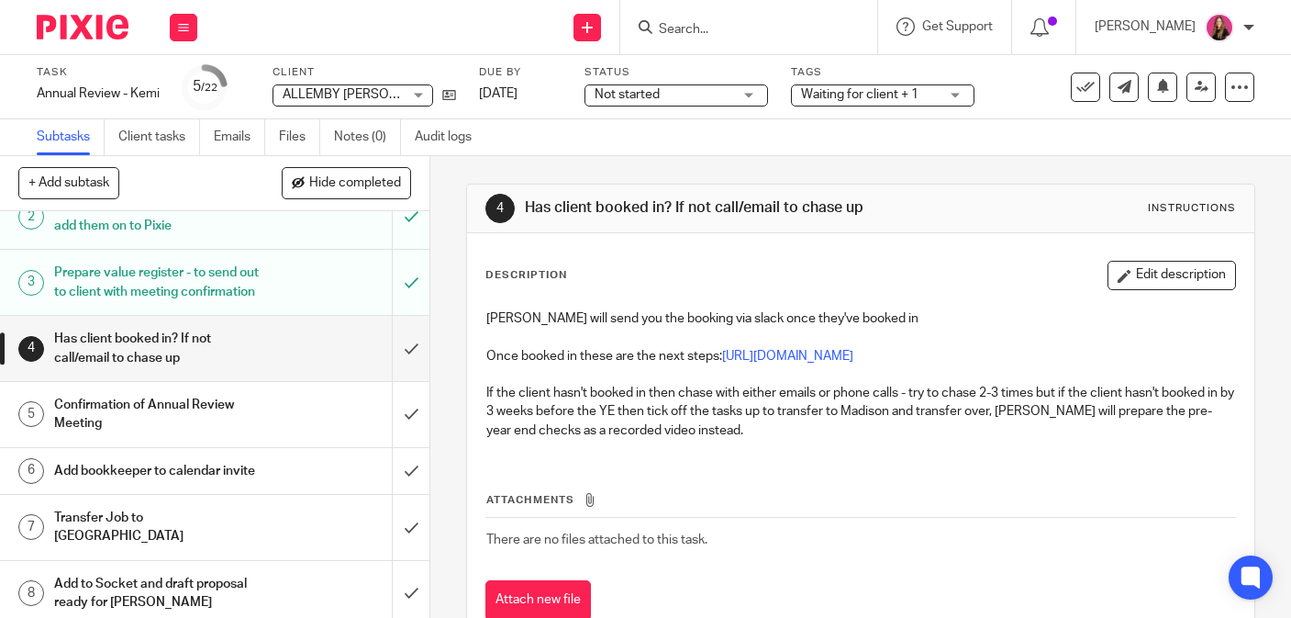
scroll to position [98, 0]
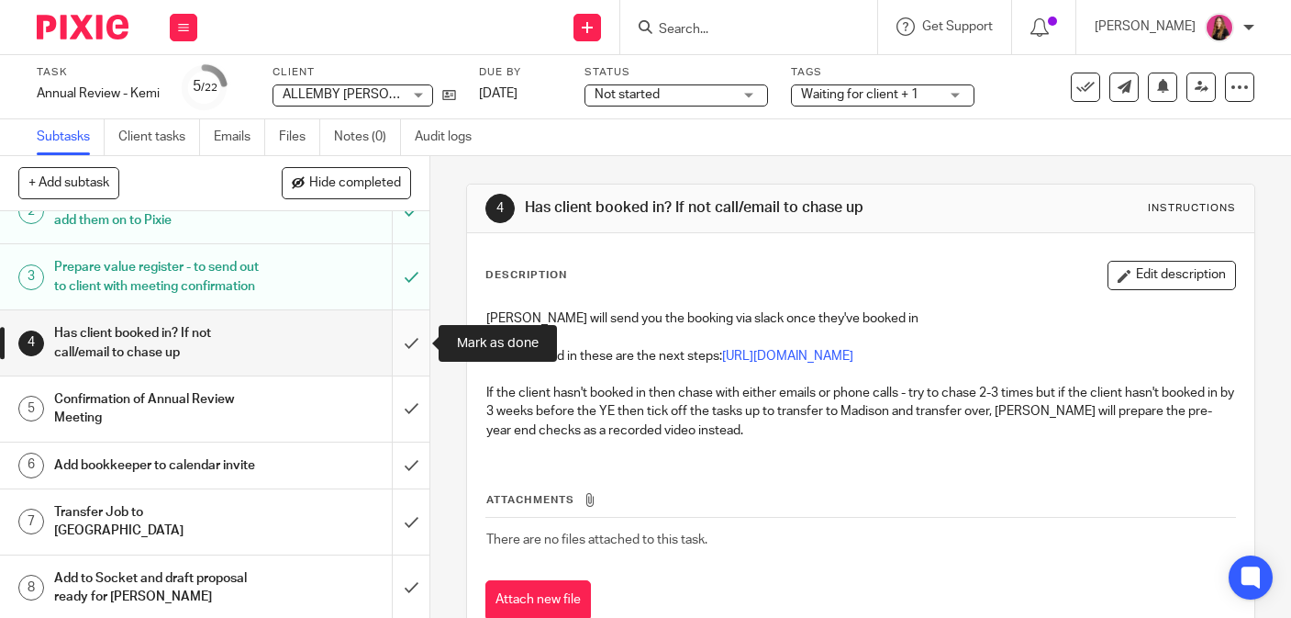
click at [408, 346] on input "submit" at bounding box center [214, 342] width 429 height 65
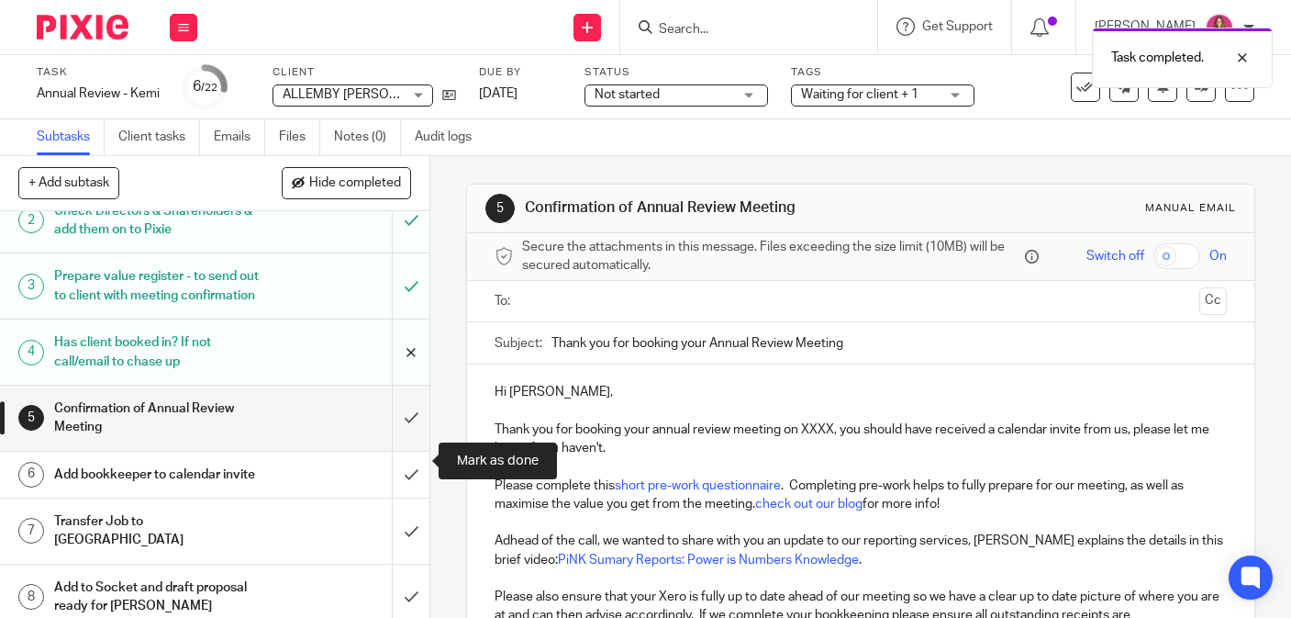
scroll to position [103, 0]
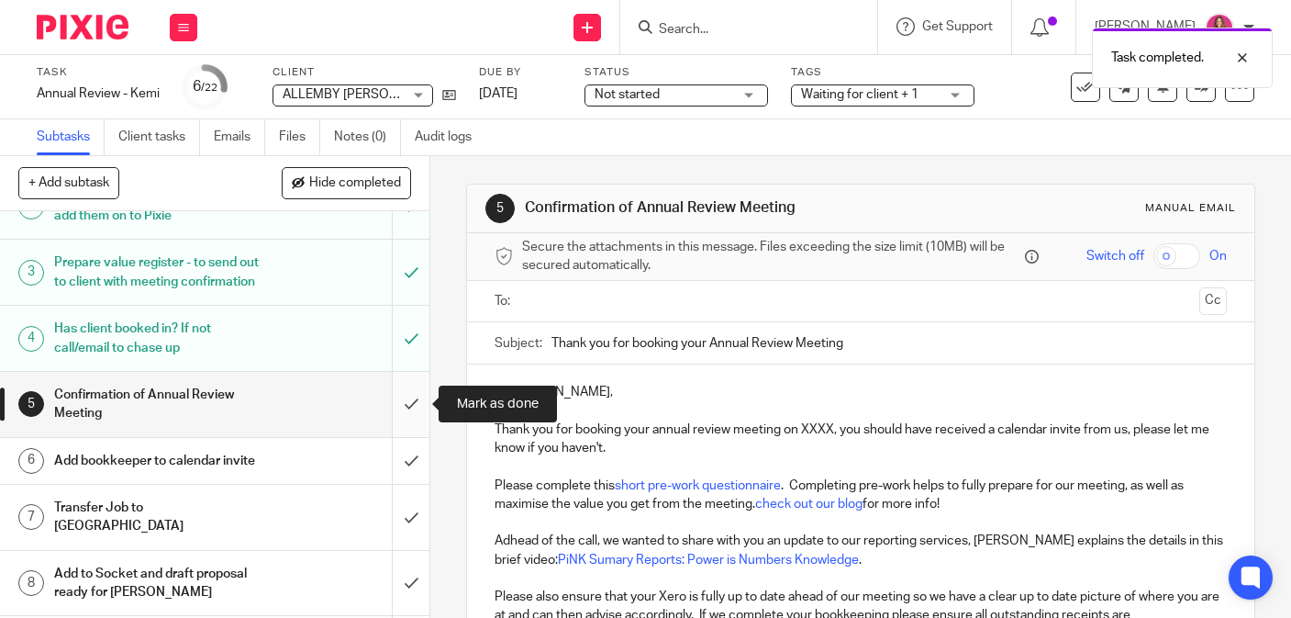
click at [410, 431] on input "submit" at bounding box center [214, 404] width 429 height 65
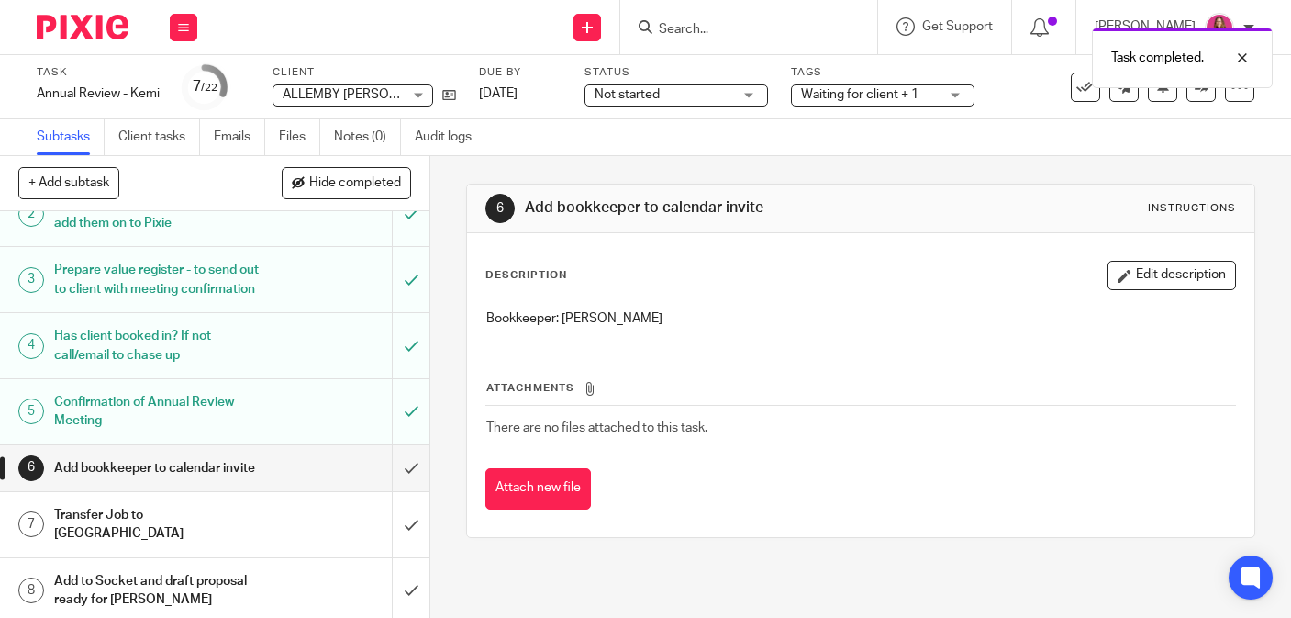
scroll to position [126, 0]
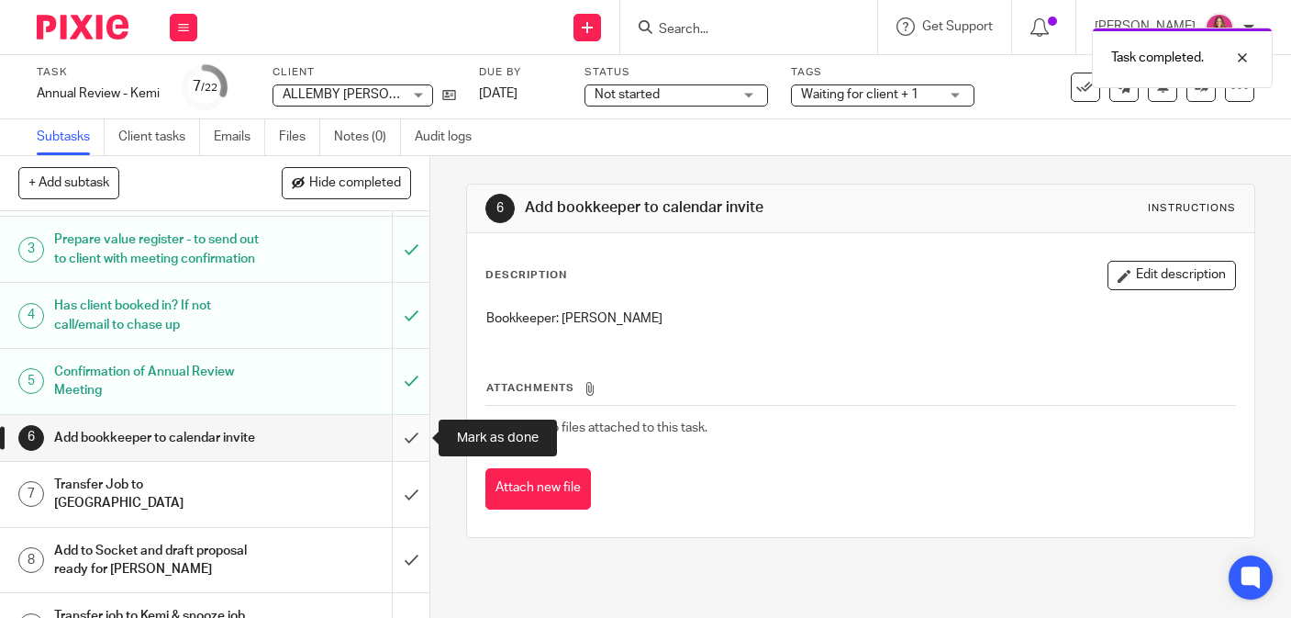
click at [411, 437] on input "submit" at bounding box center [214, 438] width 429 height 46
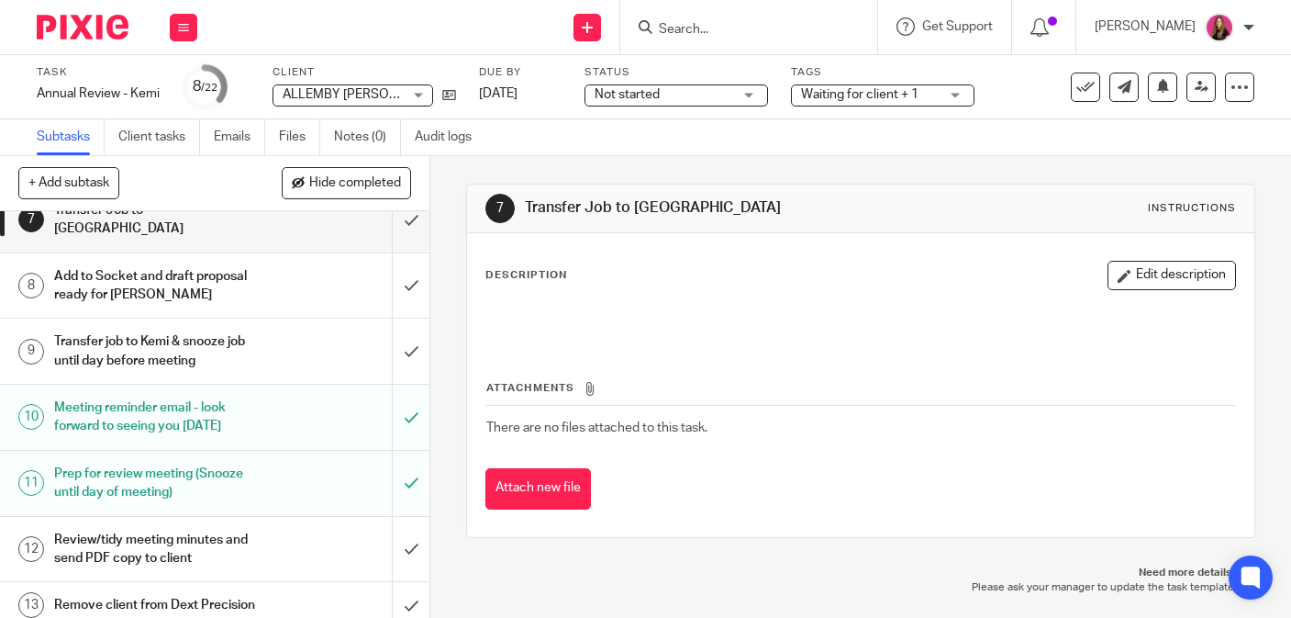
scroll to position [434, 0]
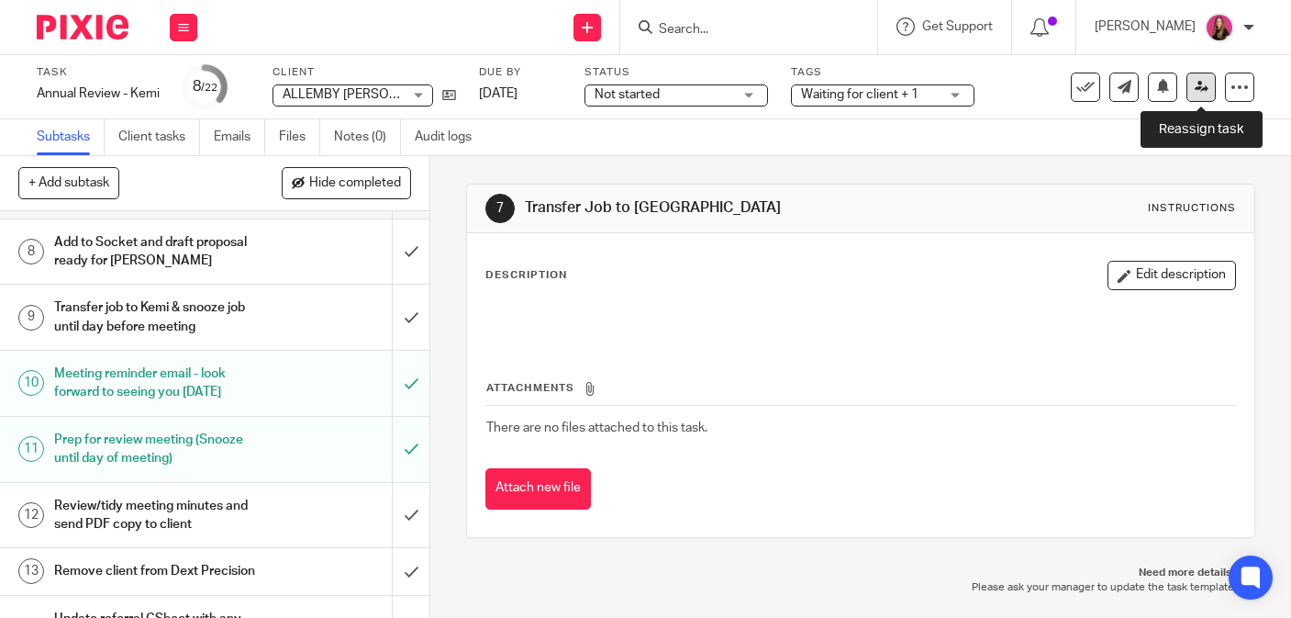
click at [1195, 88] on icon at bounding box center [1202, 87] width 14 height 14
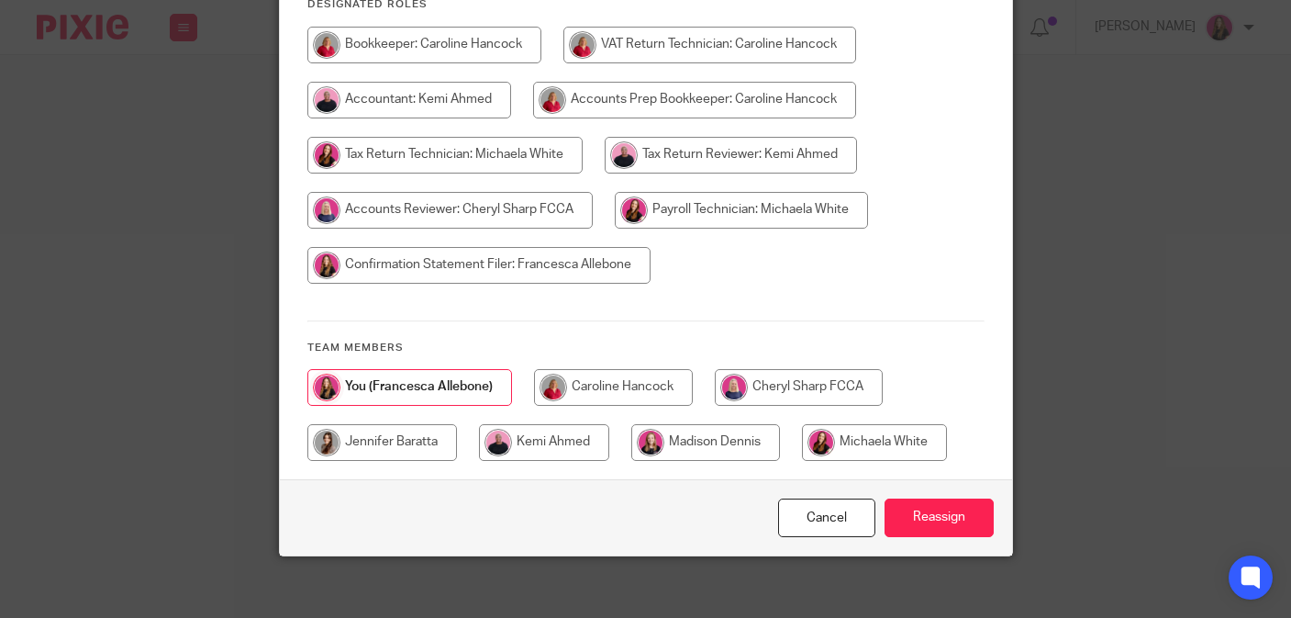
scroll to position [280, 0]
click at [712, 432] on input "radio" at bounding box center [705, 441] width 149 height 37
radio input "true"
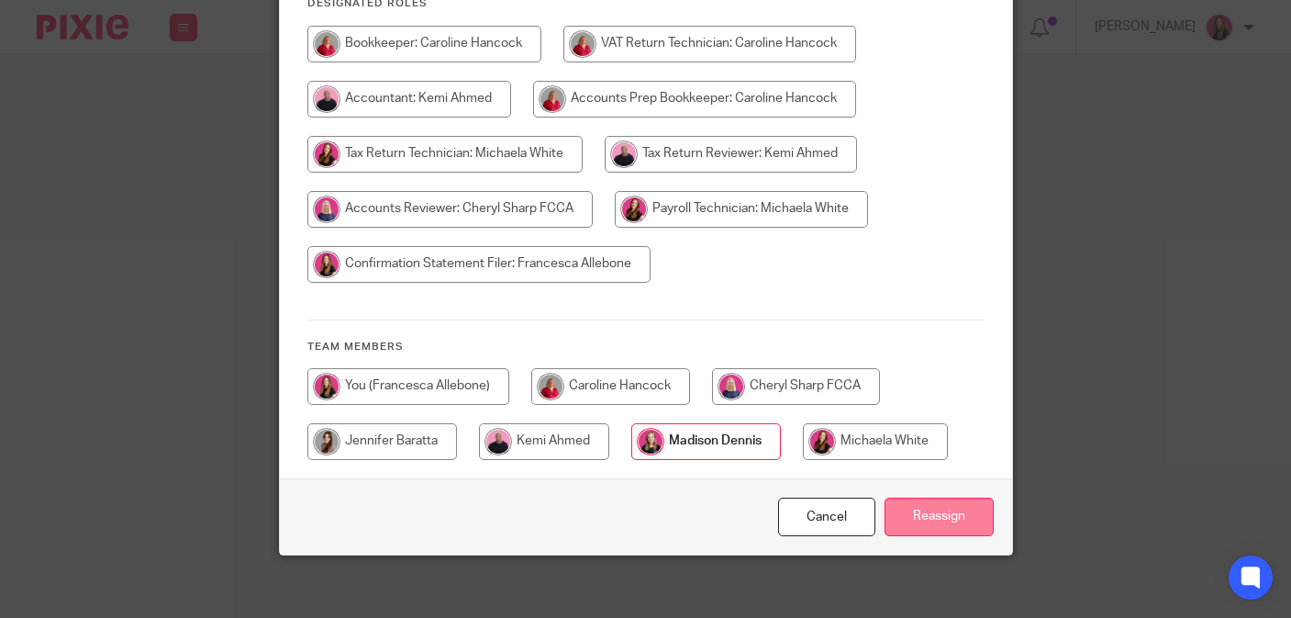
click at [939, 514] on input "Reassign" at bounding box center [939, 516] width 109 height 39
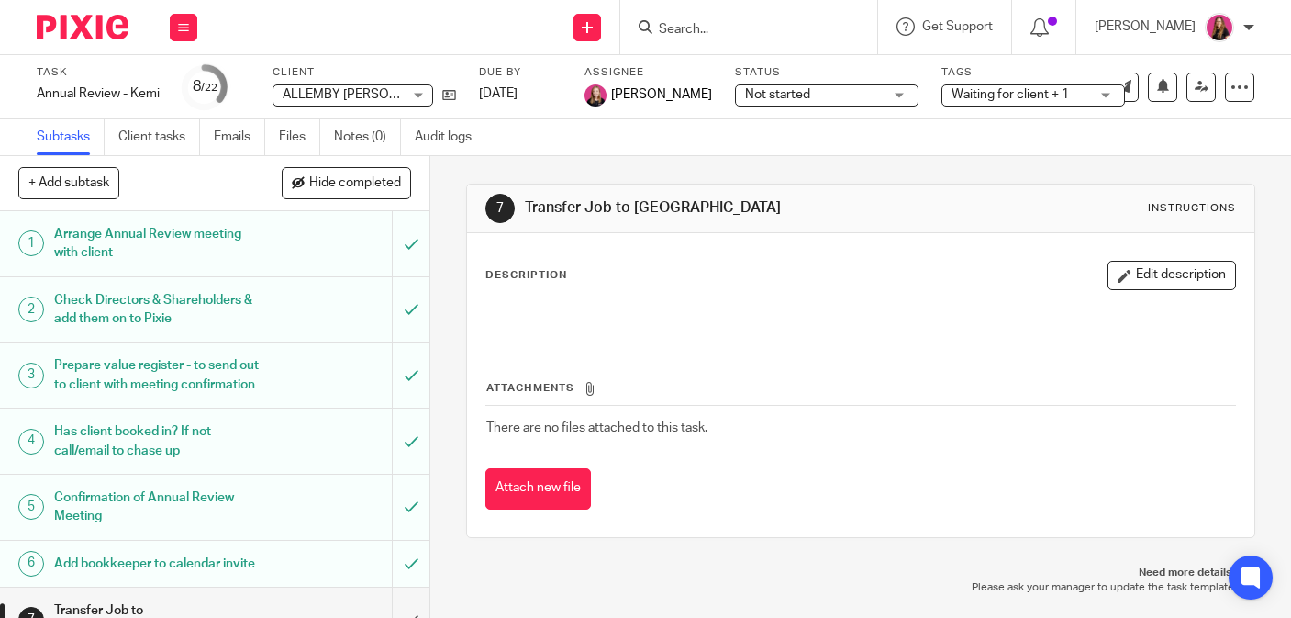
click at [96, 20] on img at bounding box center [83, 27] width 92 height 25
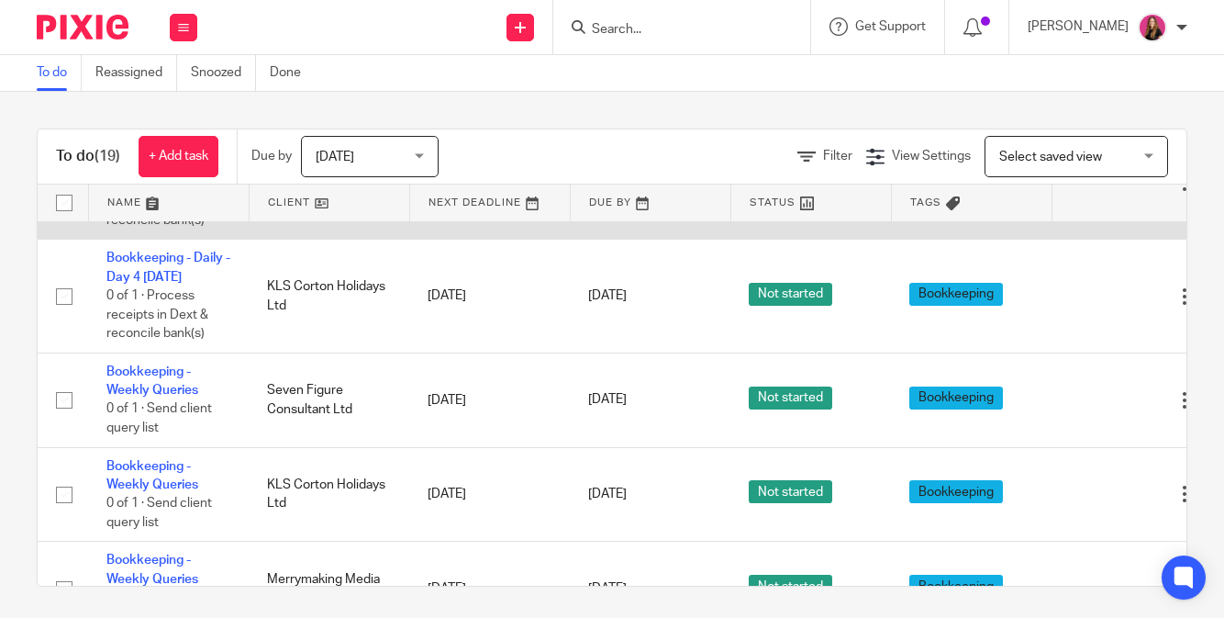
scroll to position [474, 0]
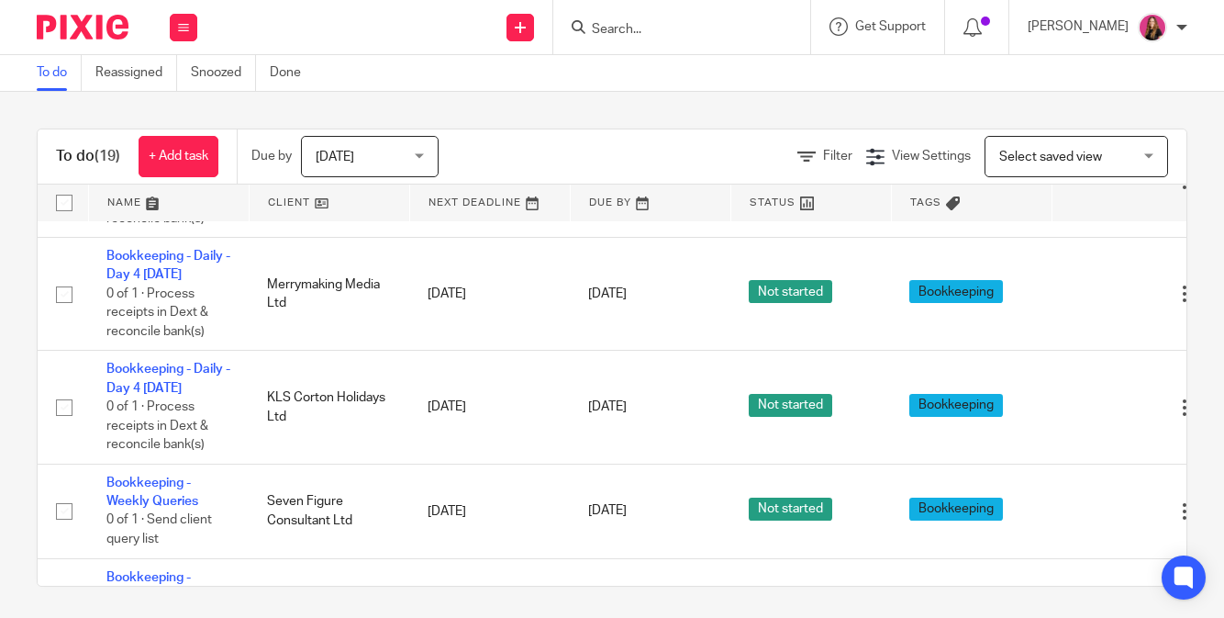
click at [353, 209] on link at bounding box center [330, 202] width 160 height 37
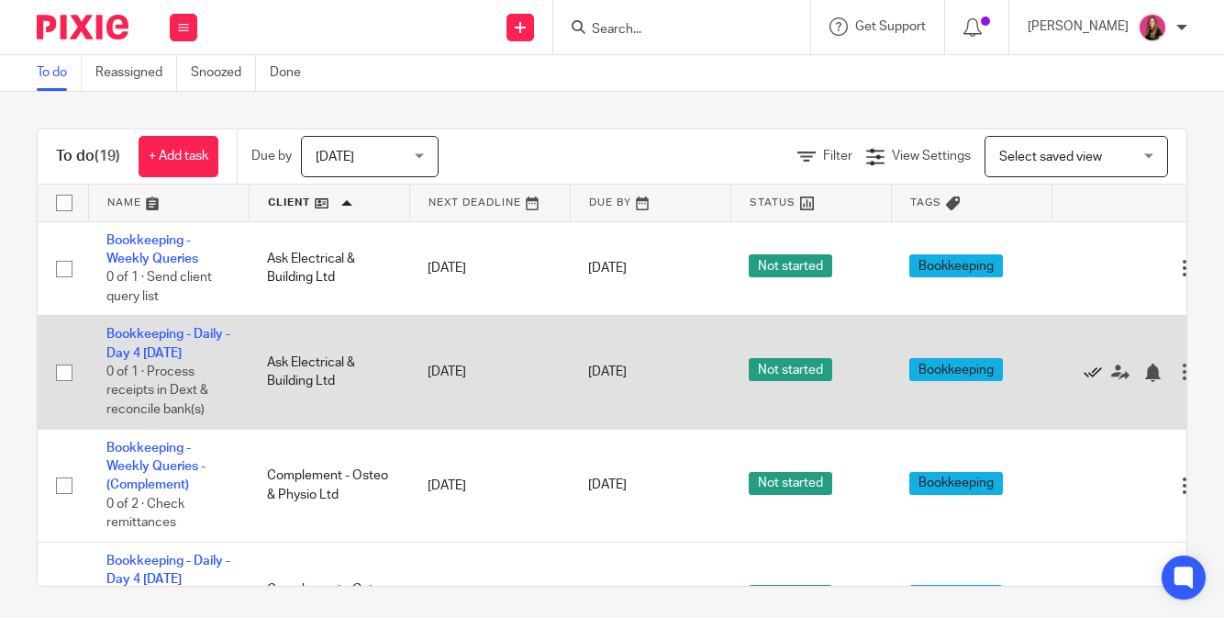
click at [1095, 370] on icon at bounding box center [1093, 372] width 18 height 18
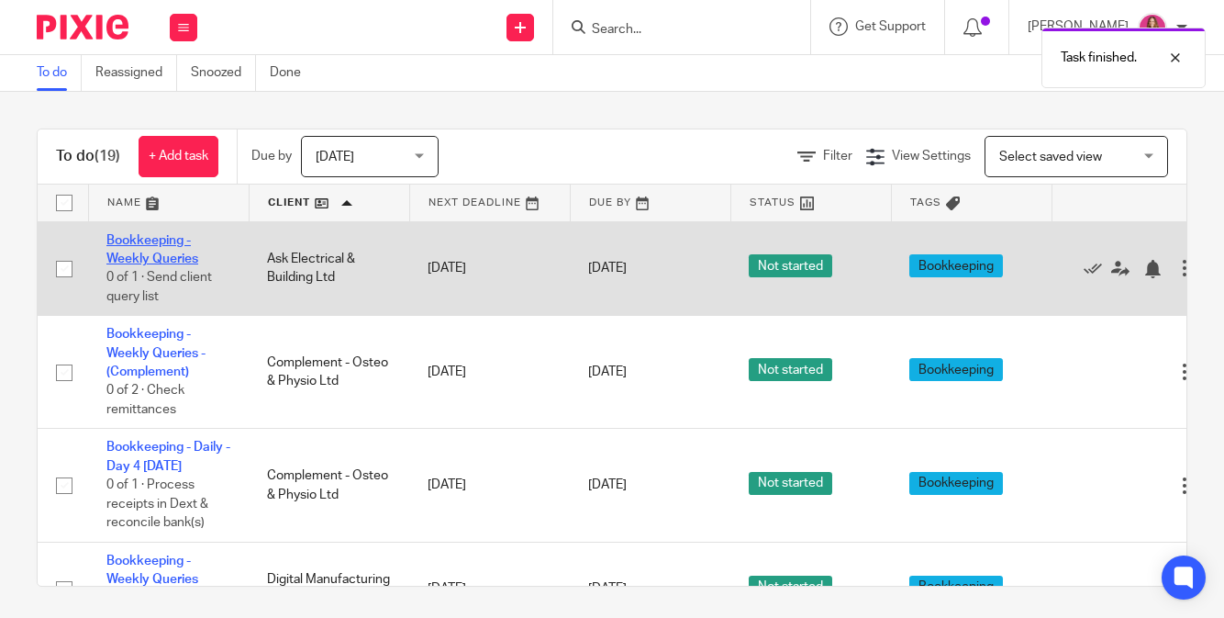
click at [138, 239] on link "Bookkeeping - Weekly Queries" at bounding box center [152, 249] width 92 height 31
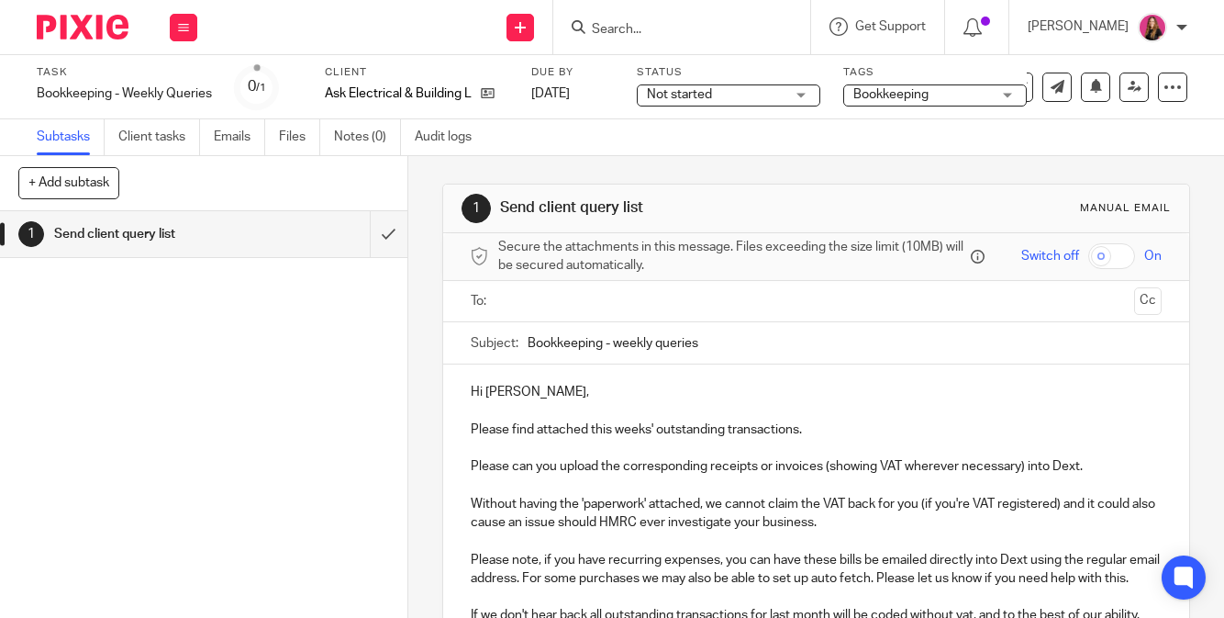
click at [731, 305] on input "text" at bounding box center [816, 301] width 622 height 21
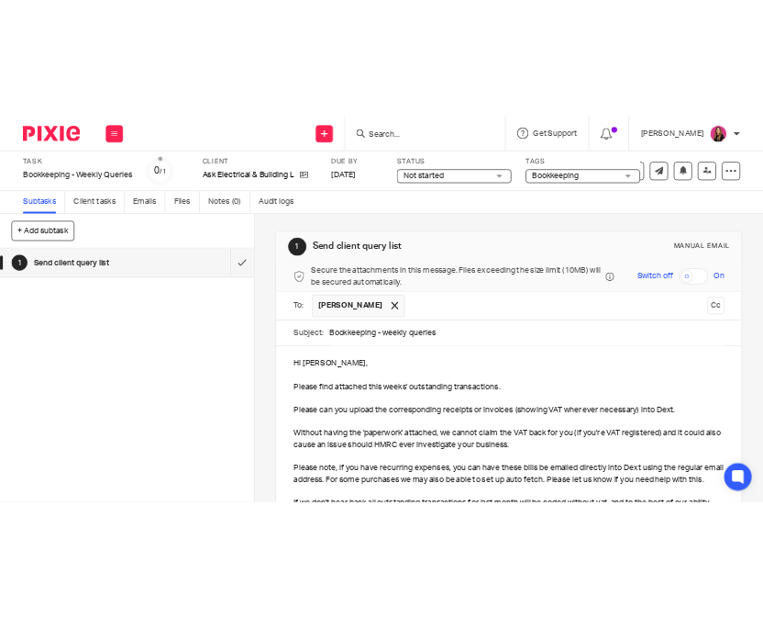
scroll to position [281, 0]
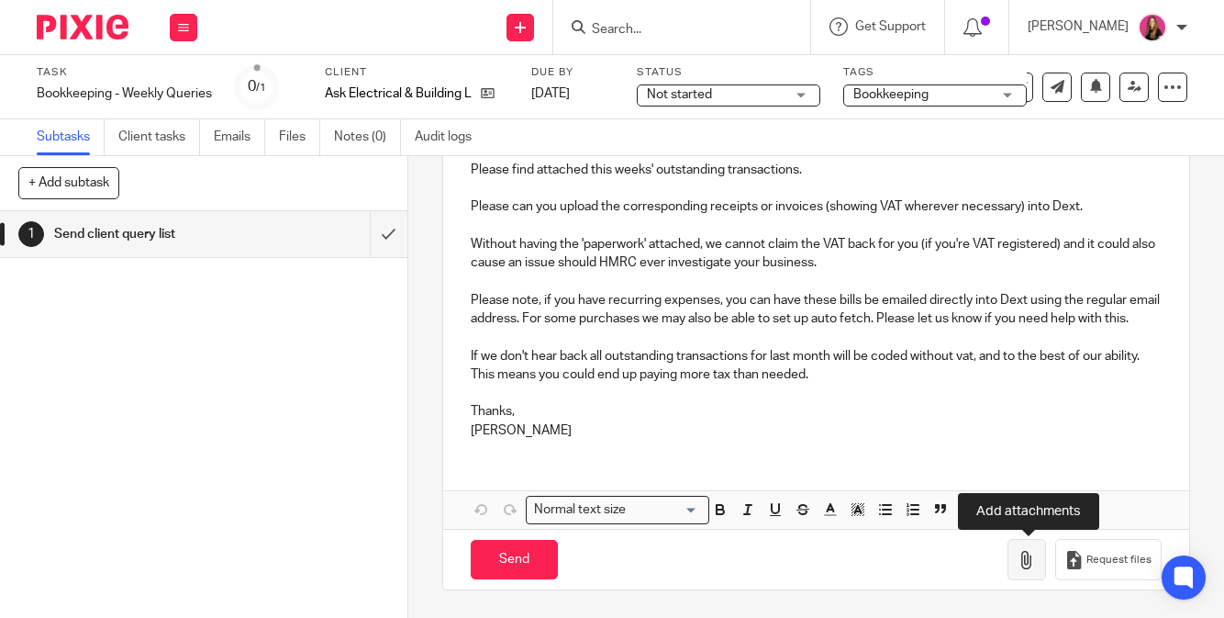
click at [1020, 557] on icon "button" at bounding box center [1027, 560] width 18 height 18
click at [1024, 564] on icon "button" at bounding box center [1027, 560] width 18 height 18
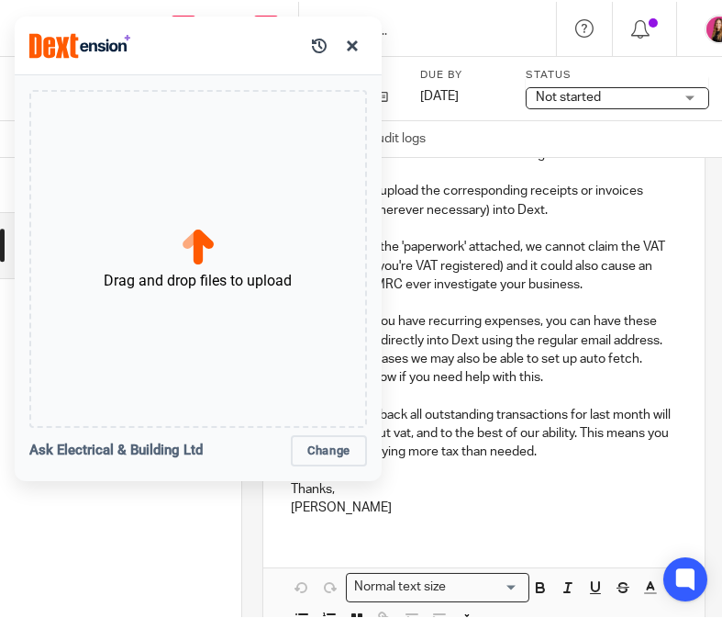
scroll to position [306, 0]
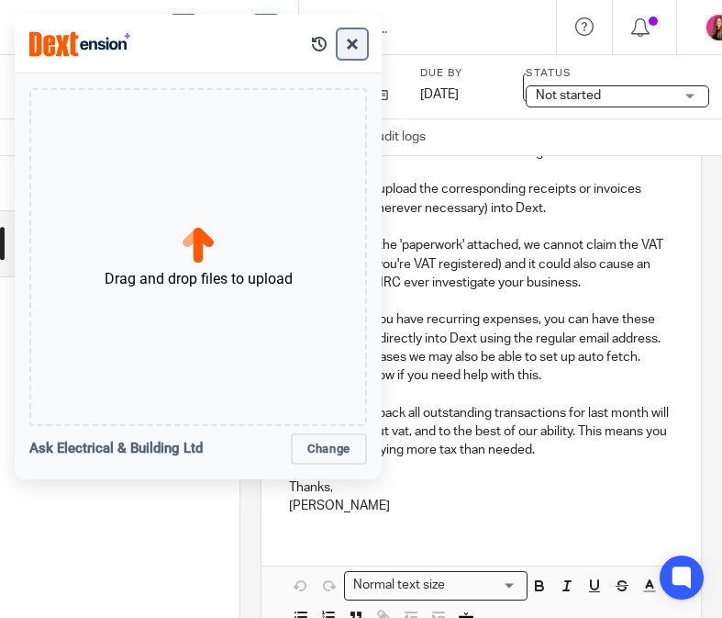
click at [366, 50] on button "button" at bounding box center [352, 43] width 29 height 29
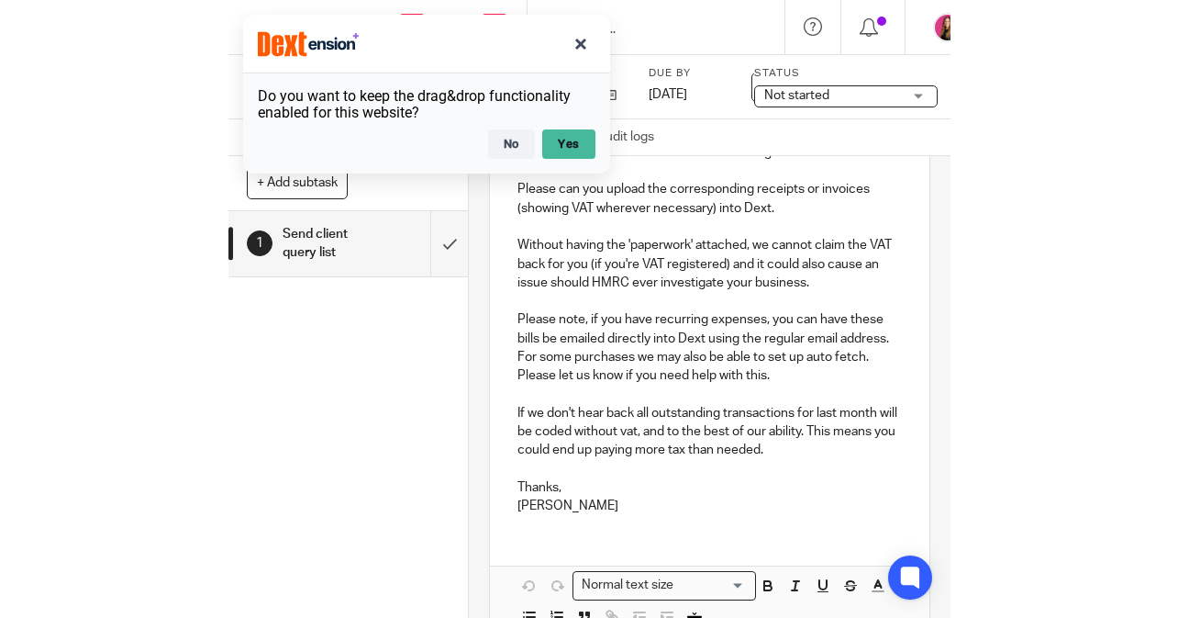
scroll to position [410, 0]
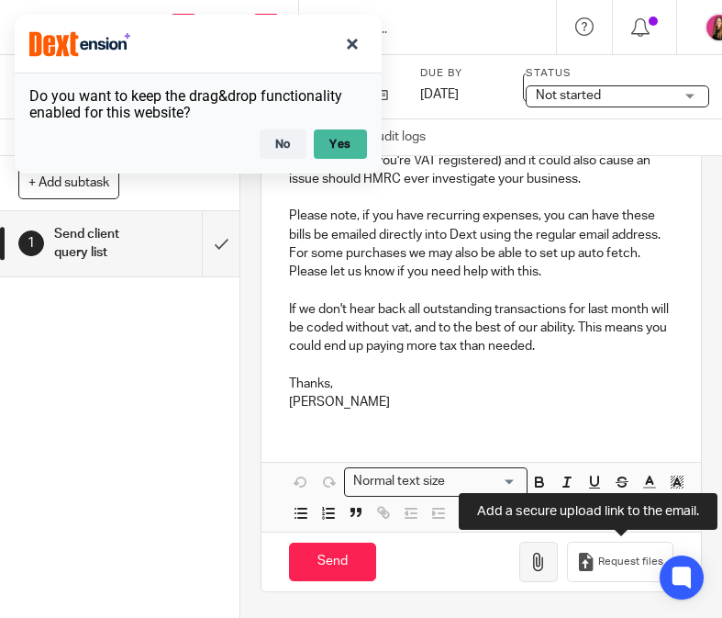
click at [538, 562] on icon "button" at bounding box center [538, 561] width 18 height 18
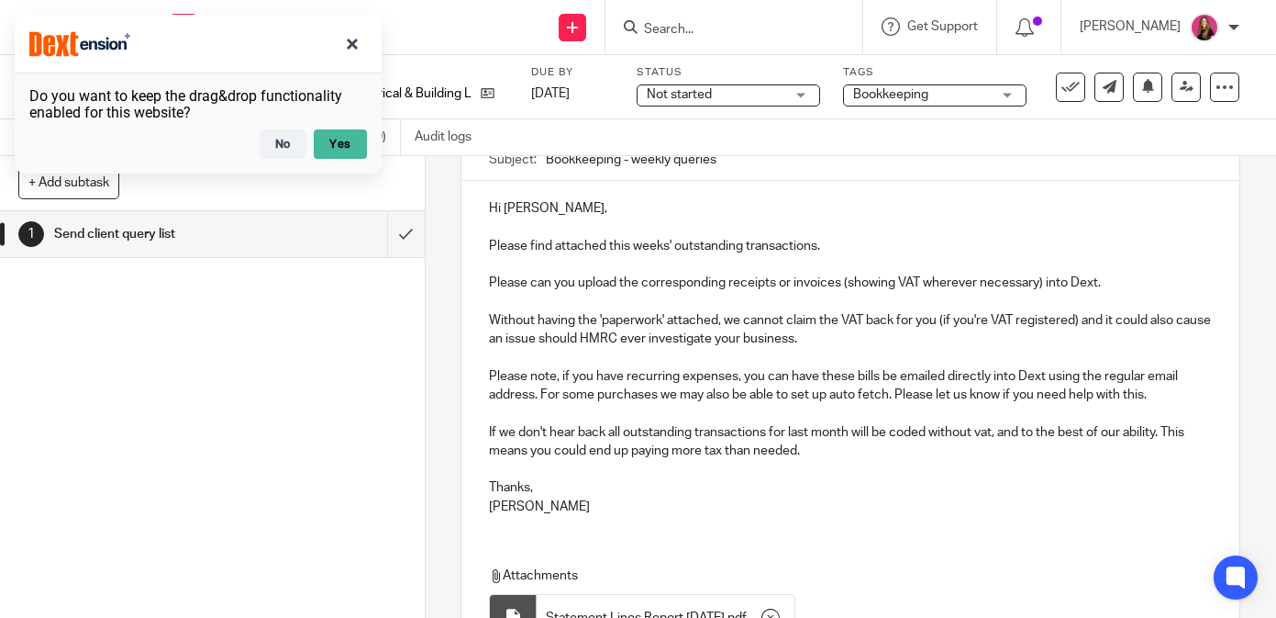
scroll to position [365, 0]
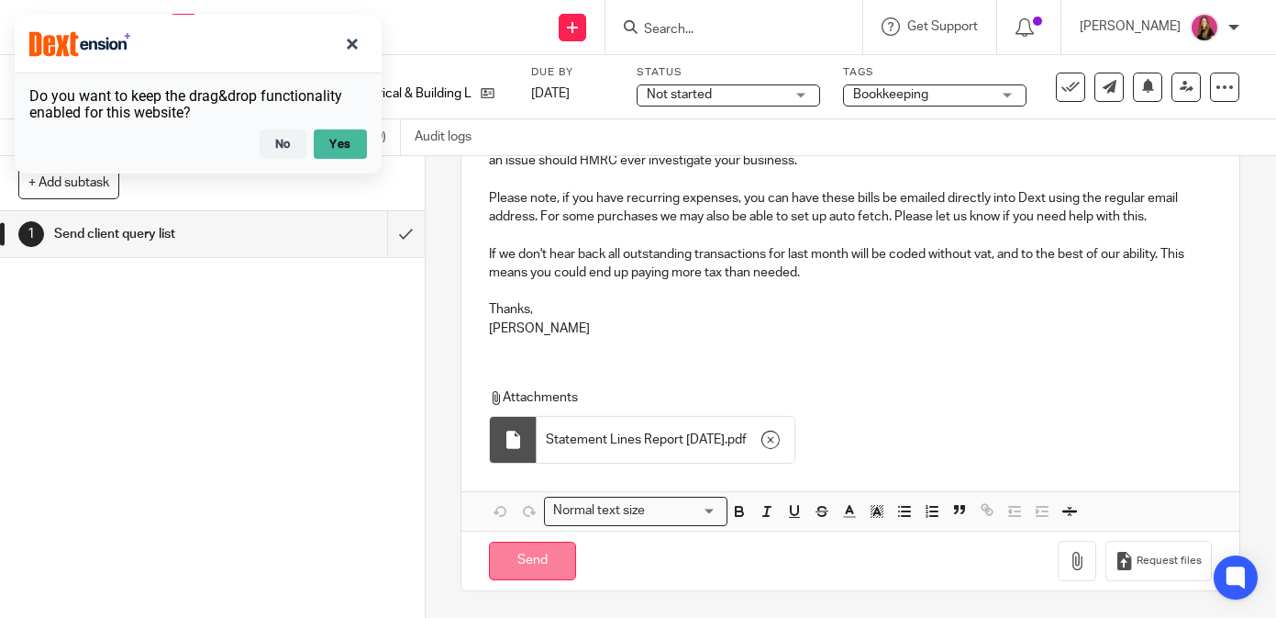
click at [538, 550] on input "Send" at bounding box center [532, 560] width 87 height 39
type input "Sent"
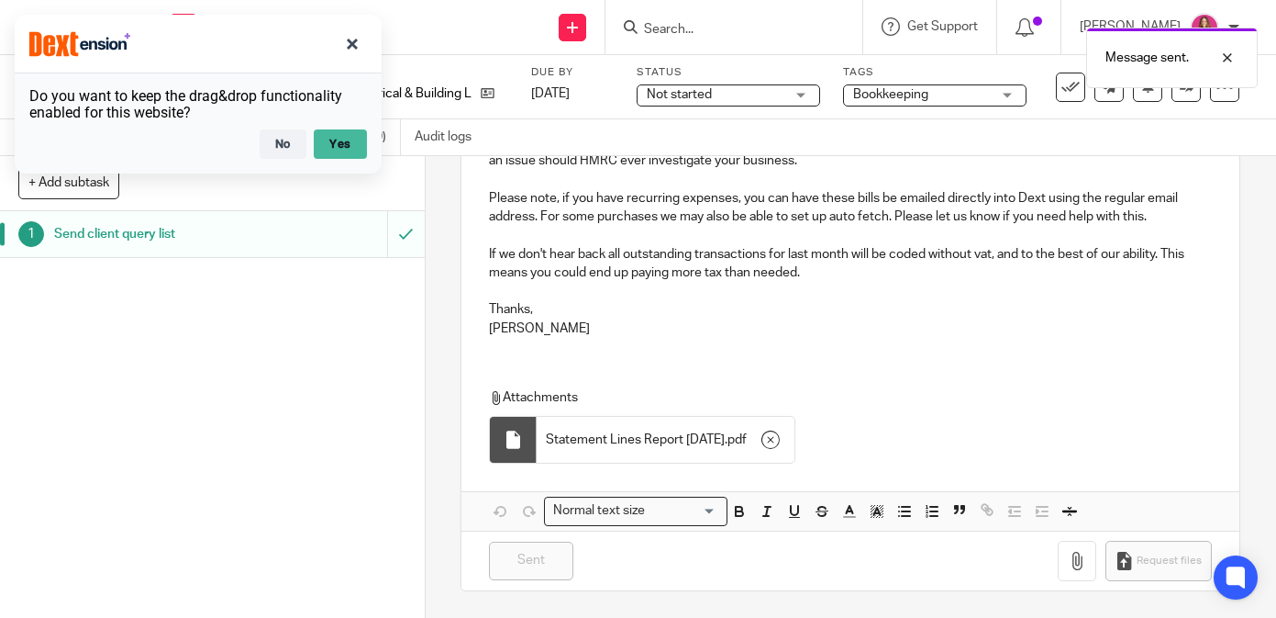
scroll to position [0, 0]
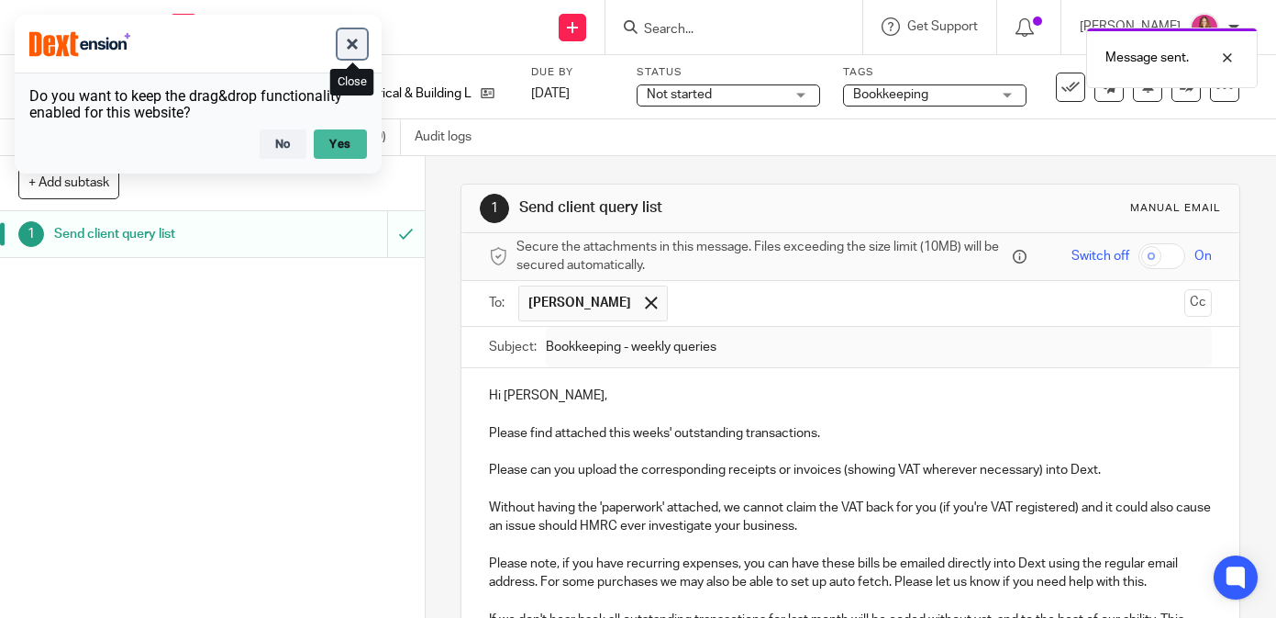
click at [353, 43] on button "button" at bounding box center [352, 43] width 29 height 29
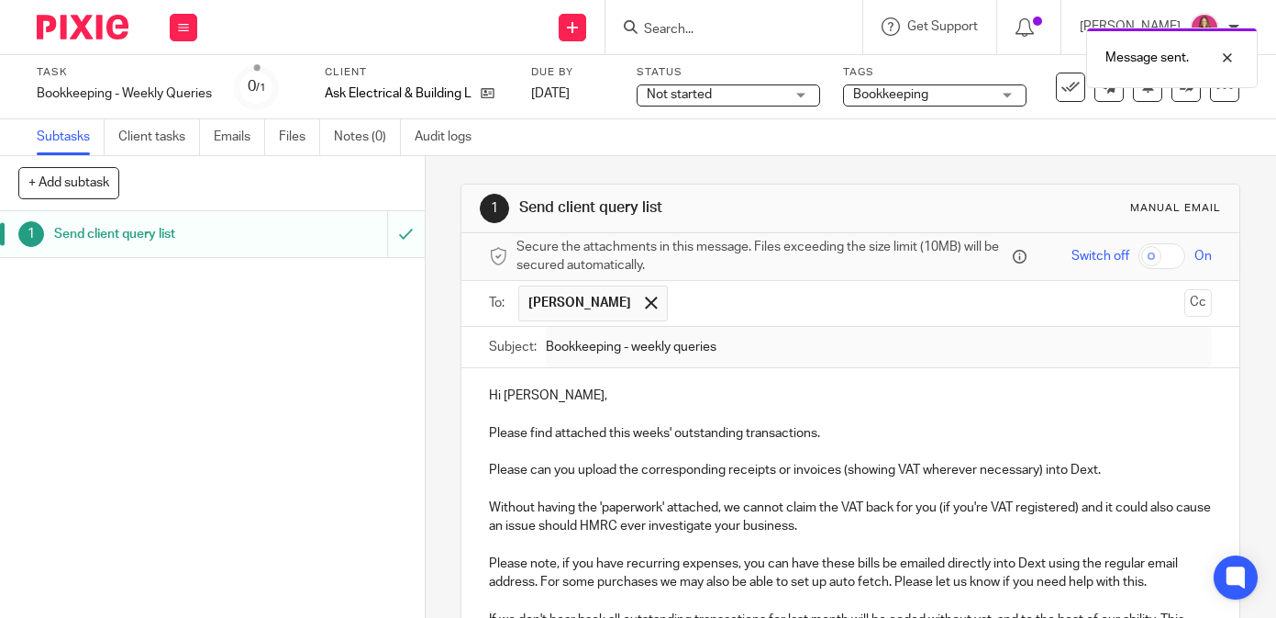
click at [92, 24] on img at bounding box center [83, 27] width 92 height 25
